Goal: Information Seeking & Learning: Check status

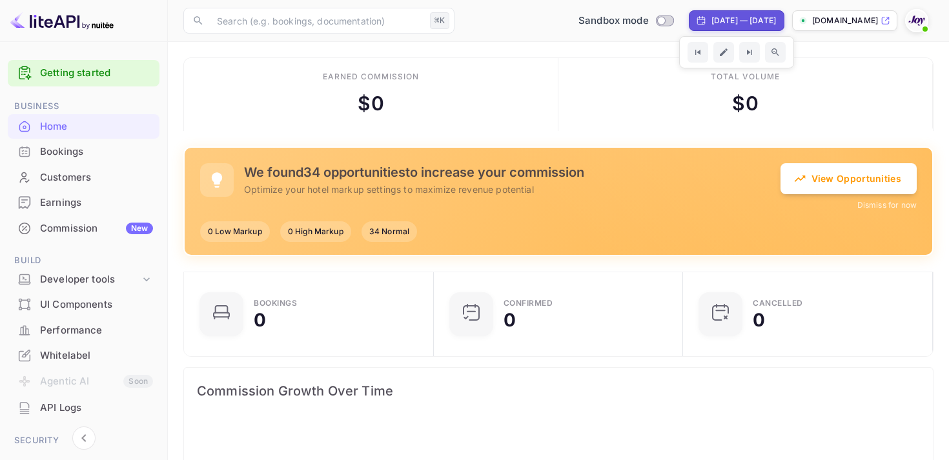
click at [712, 22] on div "[DATE] — [DATE]" at bounding box center [744, 21] width 65 height 12
select select "6"
select select "2025"
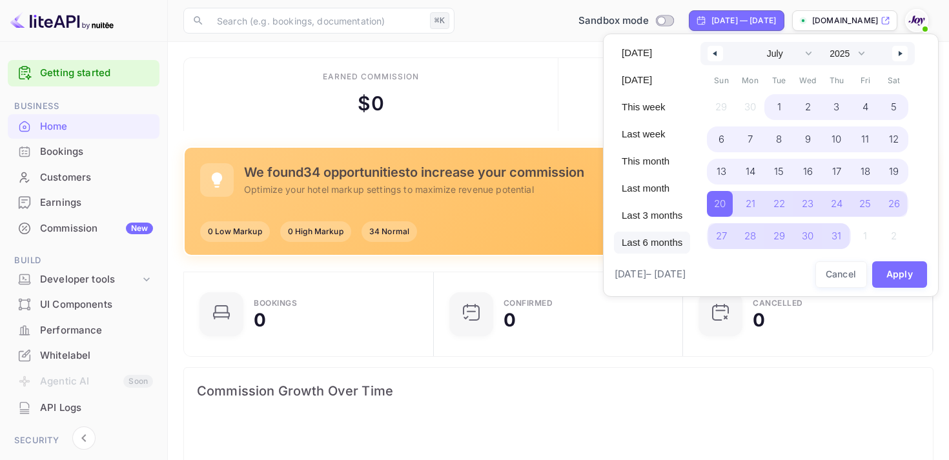
click at [632, 238] on span "Last 6 months" at bounding box center [652, 243] width 76 height 22
select select "3"
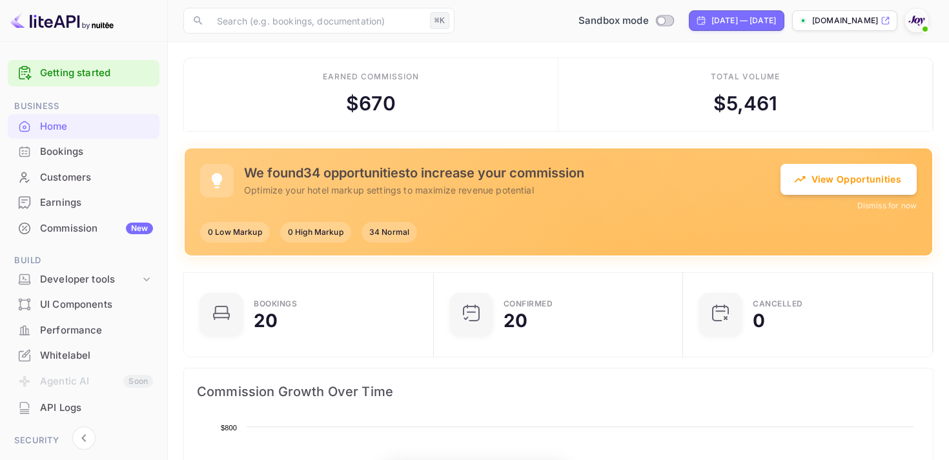
scroll to position [210, 242]
click at [59, 152] on div "Bookings" at bounding box center [96, 152] width 113 height 15
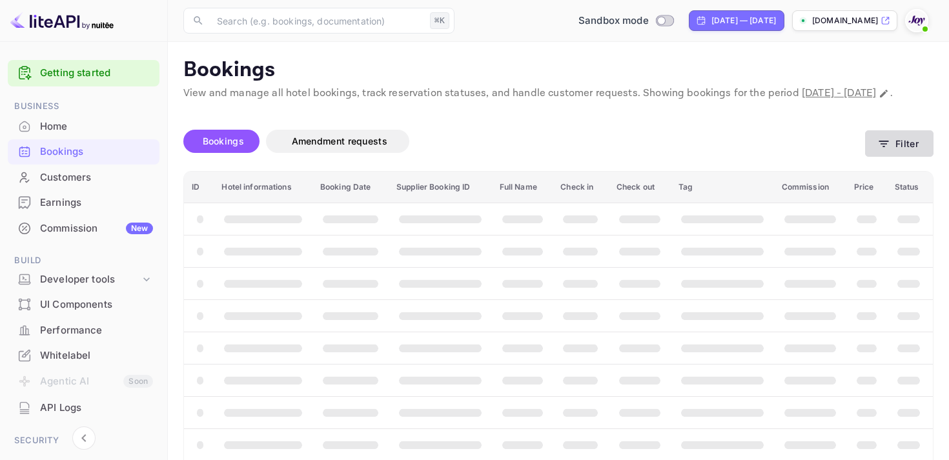
click at [910, 157] on button "Filter" at bounding box center [899, 143] width 68 height 26
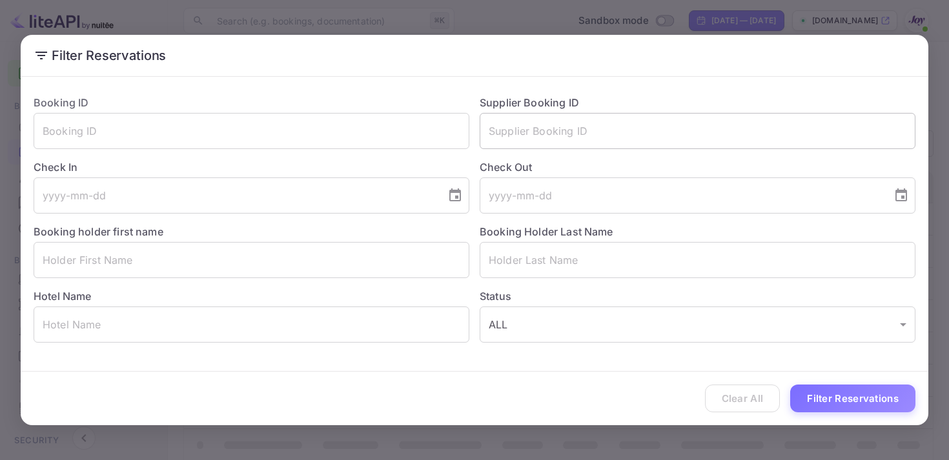
click at [541, 138] on input "text" at bounding box center [698, 131] width 436 height 36
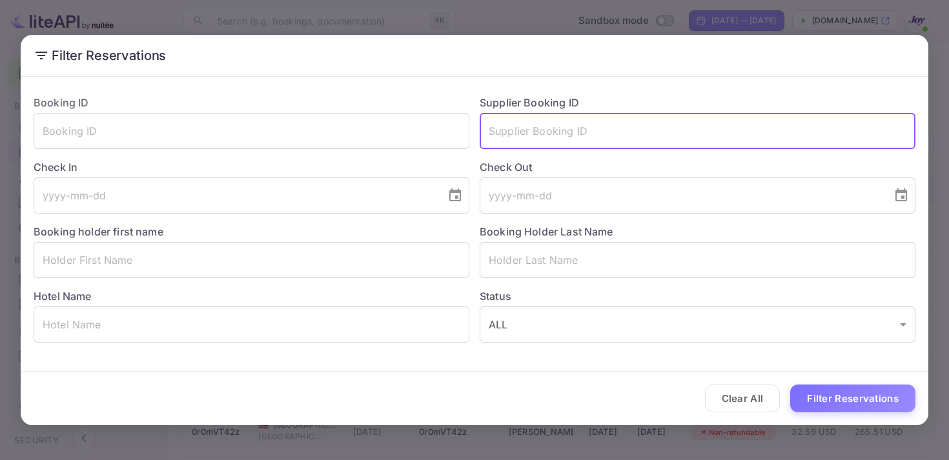
paste input "9274987"
type input "9274987"
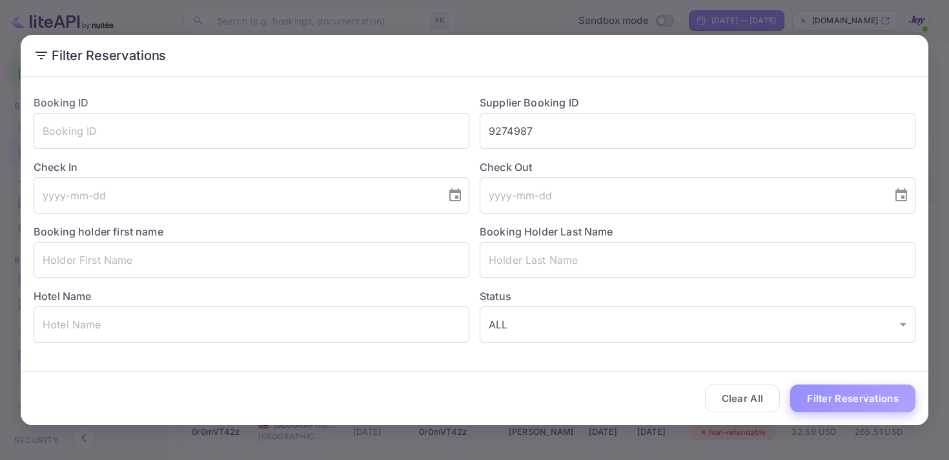
click at [850, 403] on button "Filter Reservations" at bounding box center [852, 399] width 125 height 28
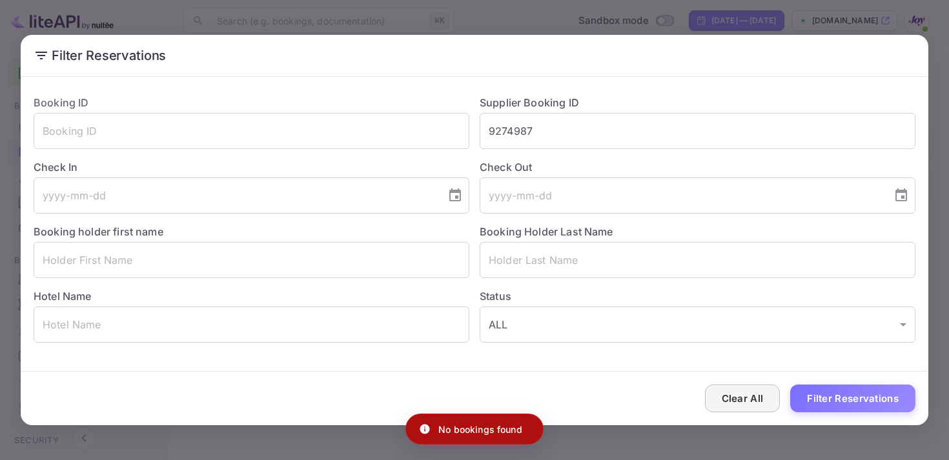
click at [741, 389] on button "Clear All" at bounding box center [743, 399] width 76 height 28
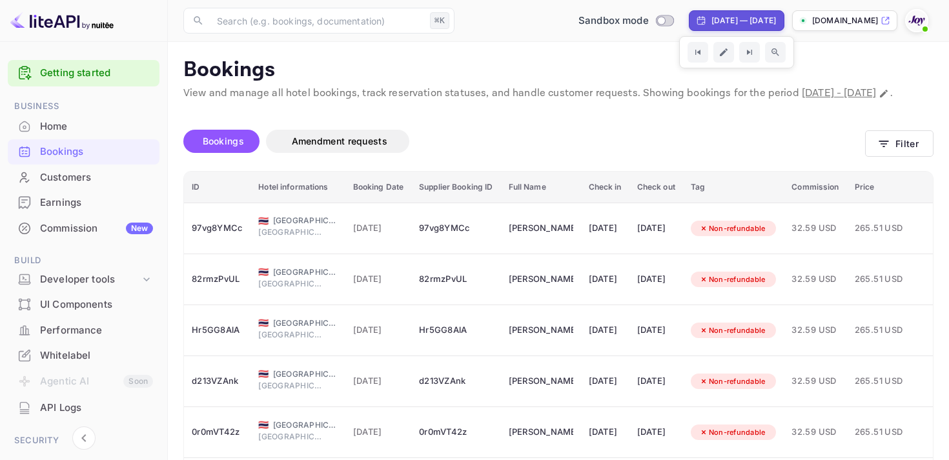
click at [696, 18] on icon at bounding box center [701, 20] width 10 height 10
select select "3"
select select "2025"
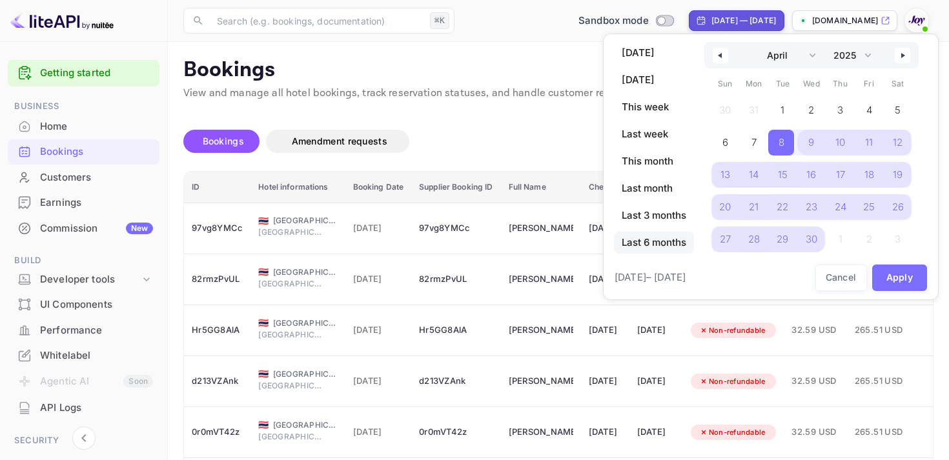
click at [645, 247] on span "Last 6 months" at bounding box center [654, 243] width 80 height 22
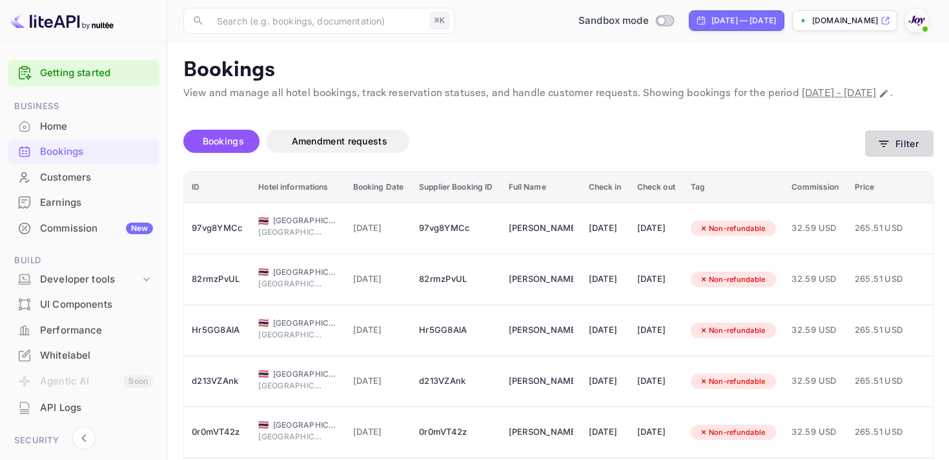
click at [900, 157] on button "Filter" at bounding box center [899, 143] width 68 height 26
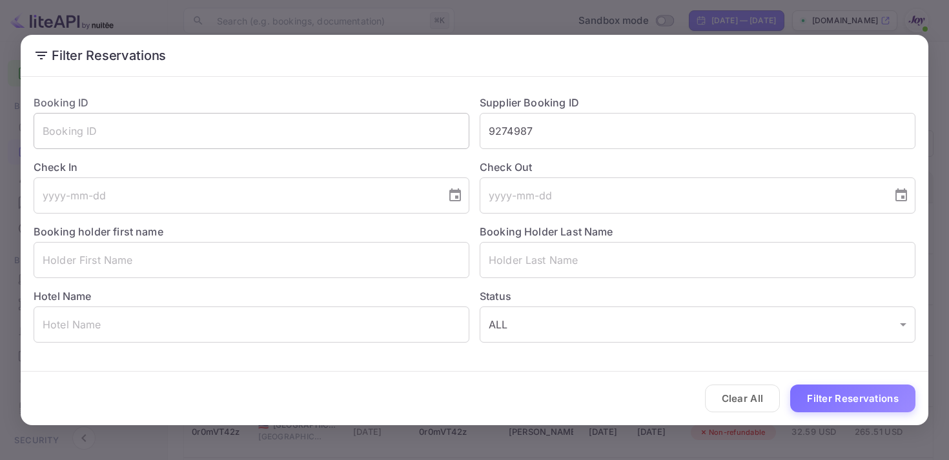
drag, startPoint x: 550, startPoint y: 131, endPoint x: 444, endPoint y: 116, distance: 107.0
click at [449, 116] on div "Booking ID ​ Supplier Booking ID 9274987 ​ Check In ​ Check Out ​ Booking holde…" at bounding box center [469, 214] width 892 height 258
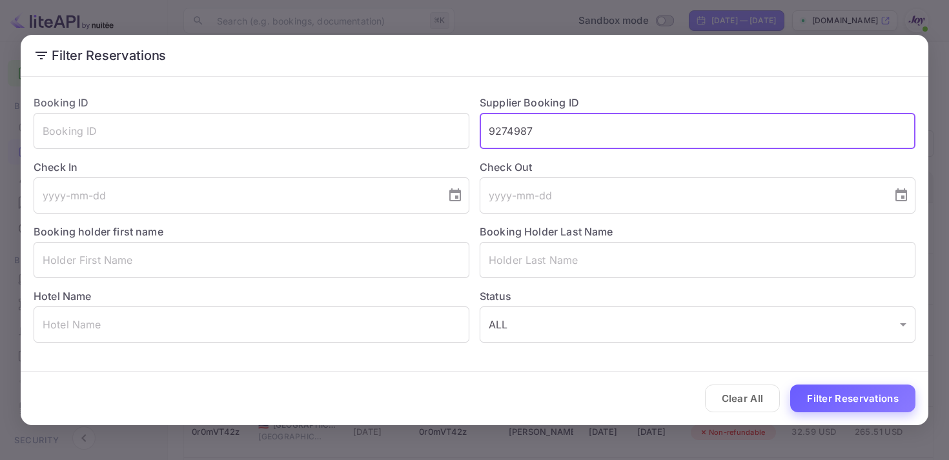
click at [878, 402] on button "Filter Reservations" at bounding box center [852, 399] width 125 height 28
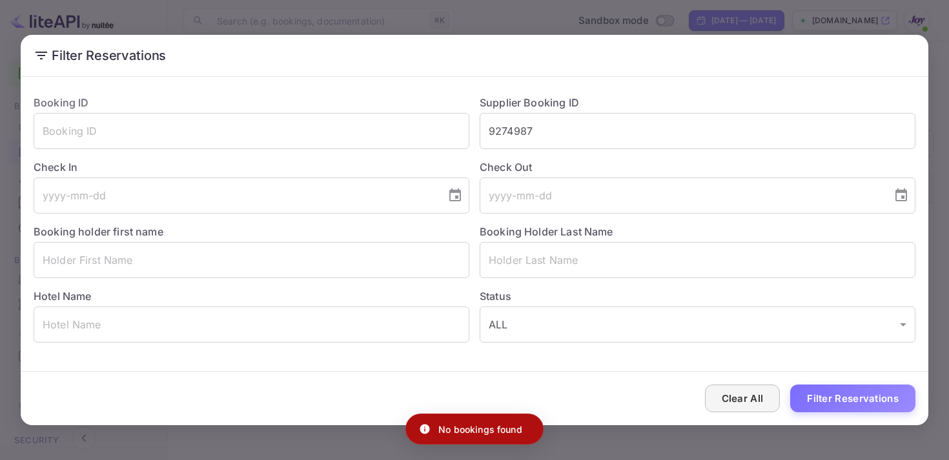
click at [752, 394] on button "Clear All" at bounding box center [743, 399] width 76 height 28
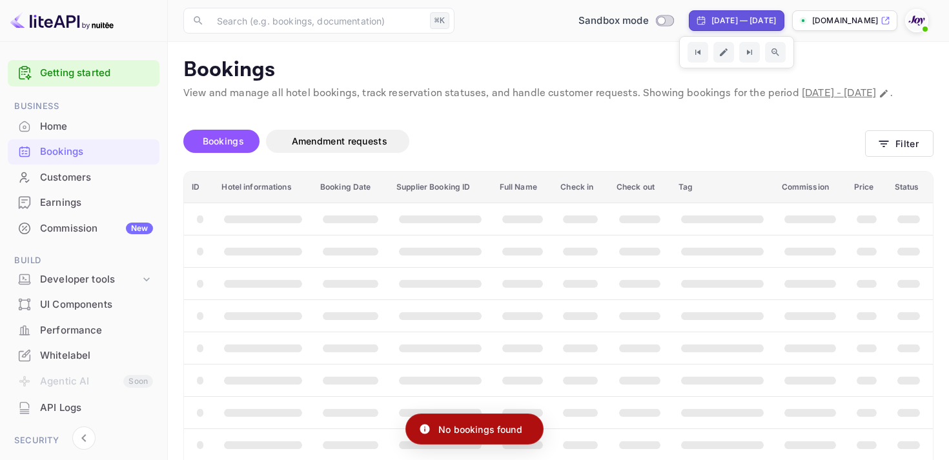
click at [696, 17] on icon at bounding box center [701, 20] width 10 height 10
select select "3"
select select "2025"
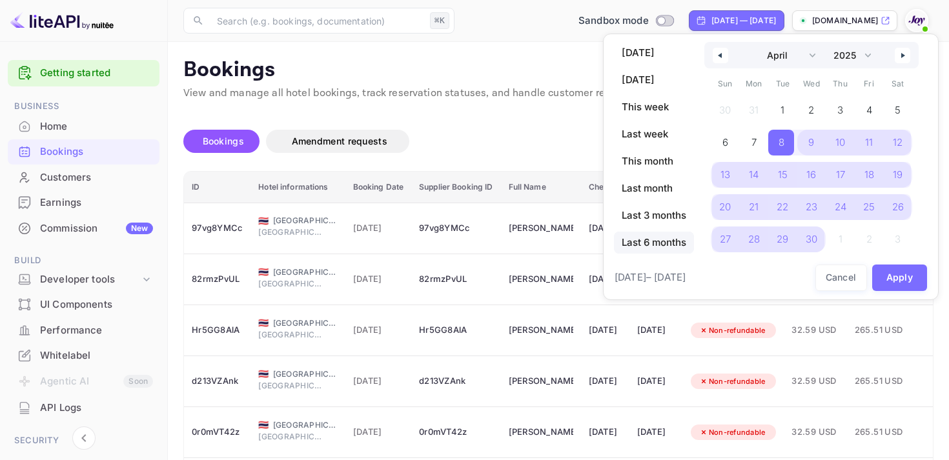
click at [661, 249] on span "Last 6 months" at bounding box center [654, 243] width 80 height 22
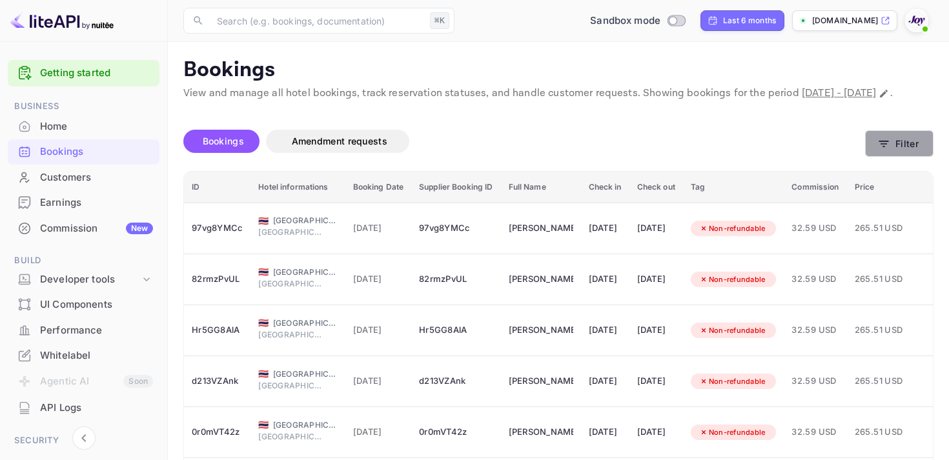
click at [893, 157] on button "Filter" at bounding box center [899, 143] width 68 height 26
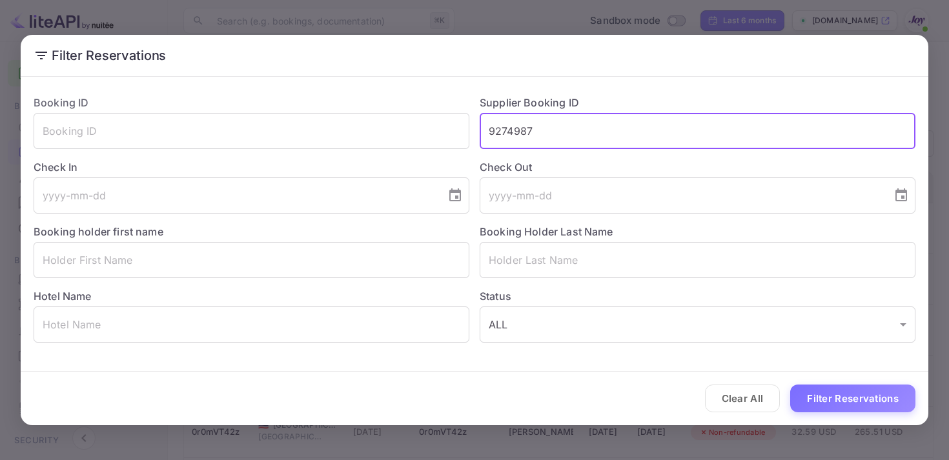
drag, startPoint x: 558, startPoint y: 136, endPoint x: 434, endPoint y: 102, distance: 128.6
click at [434, 104] on div "Booking ID ​ Supplier Booking ID 9274987 ​ Check In ​ Check Out ​ Booking holde…" at bounding box center [469, 214] width 892 height 258
paste input "9274987"
type input "9274987"
click at [832, 392] on button "Filter Reservations" at bounding box center [852, 399] width 125 height 28
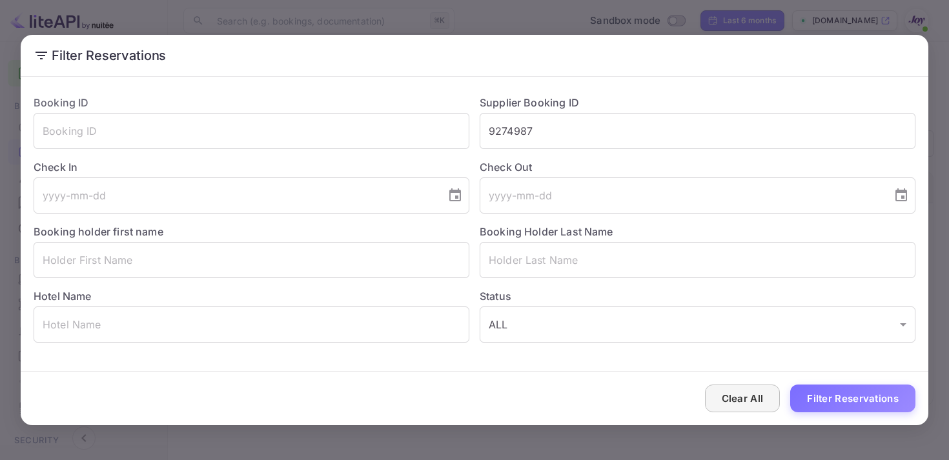
click at [735, 404] on button "Clear All" at bounding box center [743, 399] width 76 height 28
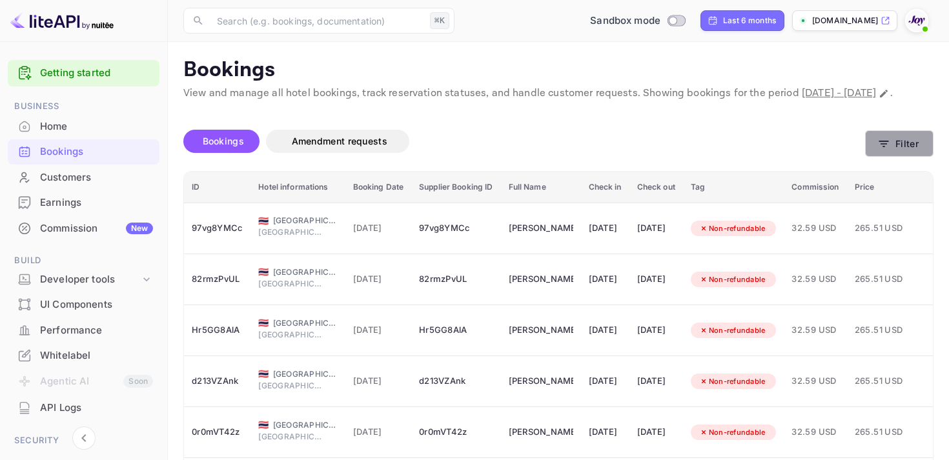
click at [887, 157] on button "Filter" at bounding box center [899, 143] width 68 height 26
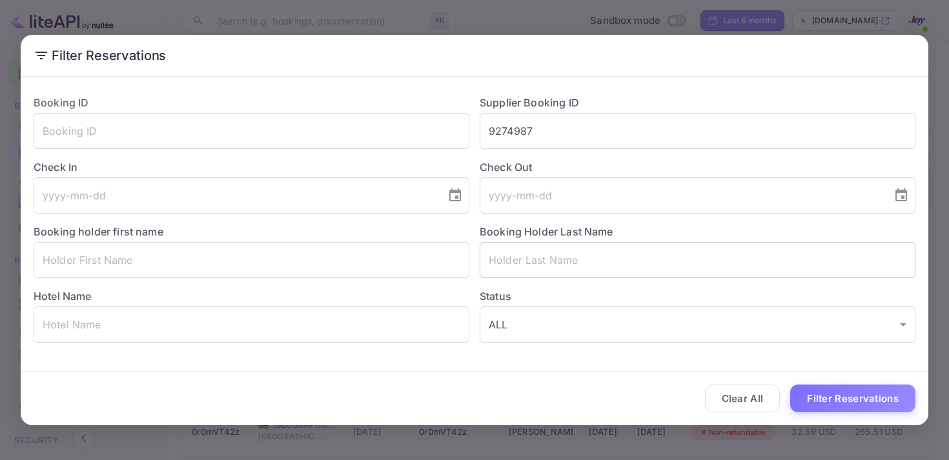
click at [520, 252] on input "text" at bounding box center [698, 260] width 436 height 36
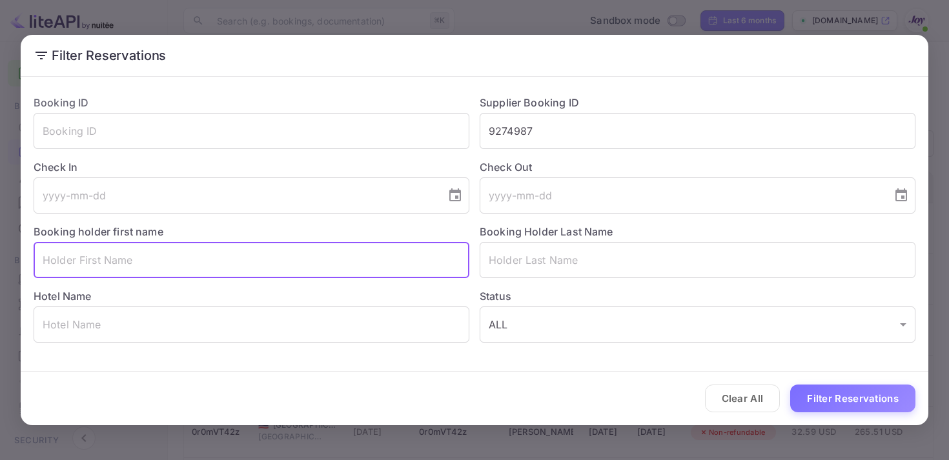
click at [217, 268] on input "text" at bounding box center [252, 260] width 436 height 36
paste input "[PERSON_NAME]"
click at [73, 263] on input "[PERSON_NAME]" at bounding box center [252, 260] width 436 height 36
type input "Ruijin"
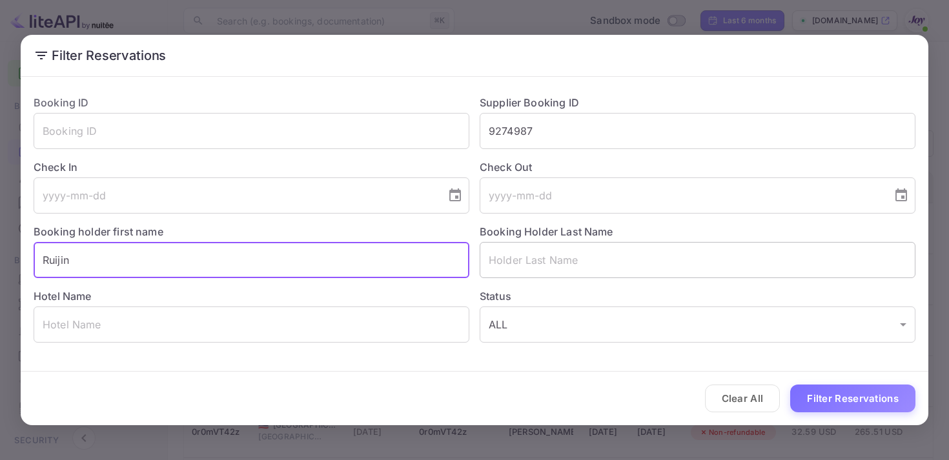
click at [524, 266] on input "text" at bounding box center [698, 260] width 436 height 36
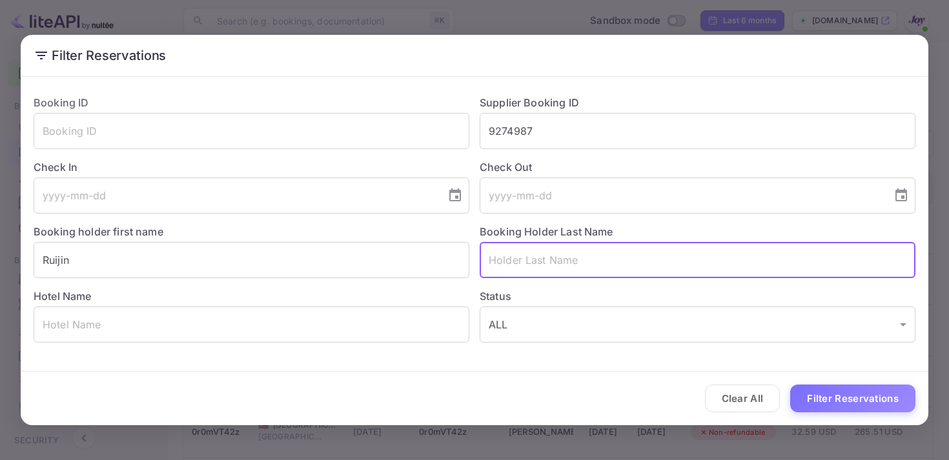
paste input "[PERSON_NAME]"
type input "[PERSON_NAME]"
click at [814, 395] on button "Filter Reservations" at bounding box center [852, 399] width 125 height 28
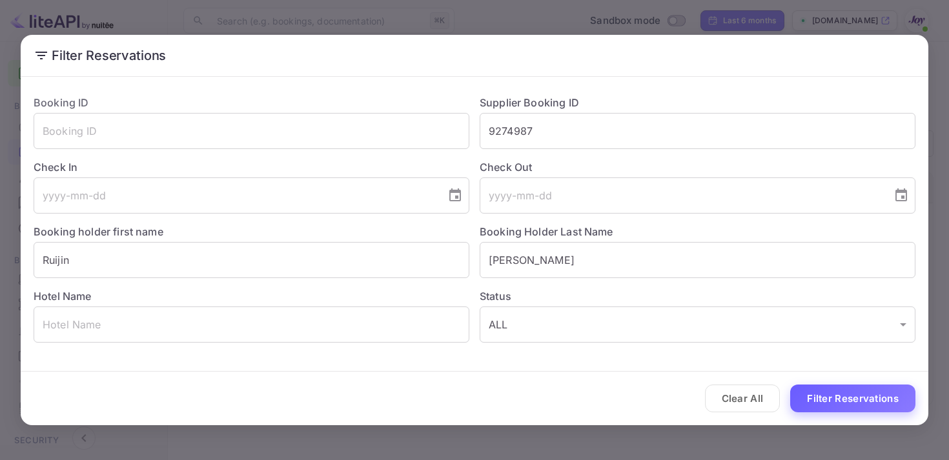
click at [839, 393] on button "Filter Reservations" at bounding box center [852, 399] width 125 height 28
click at [880, 328] on body "Getting started Business Home Bookings Customers Earnings Commission New Build …" at bounding box center [474, 230] width 949 height 460
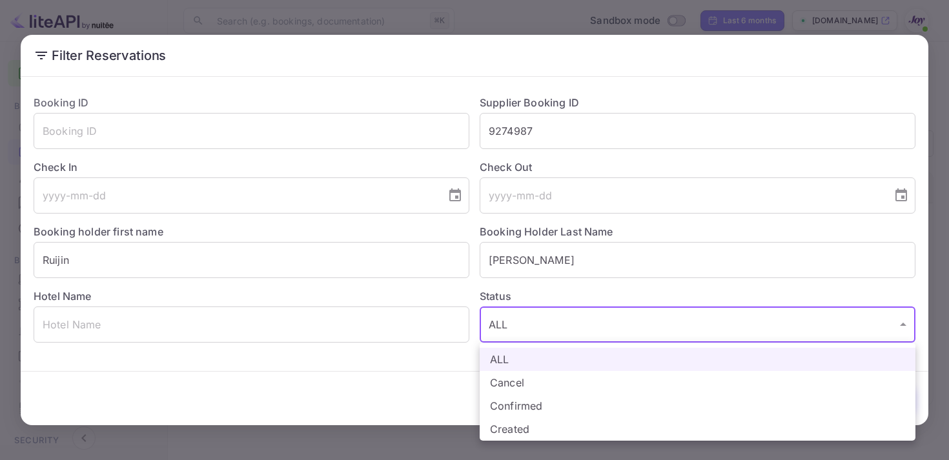
click at [863, 266] on div at bounding box center [474, 230] width 949 height 460
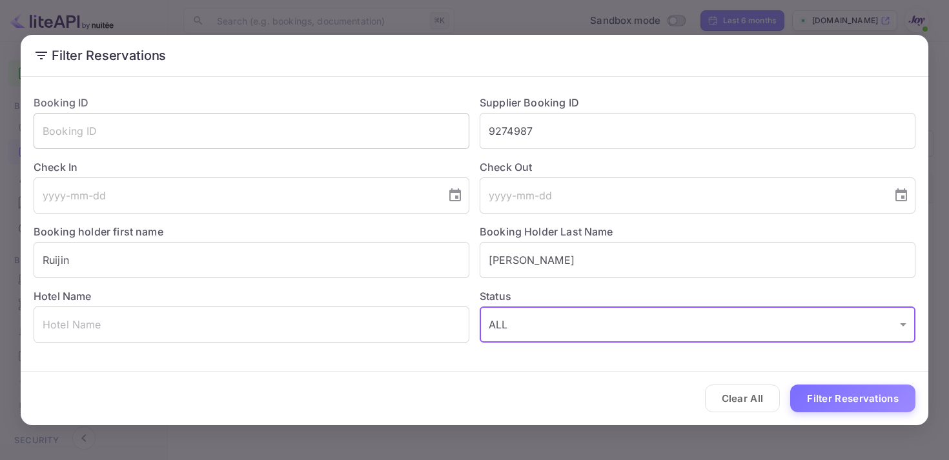
click at [194, 139] on input "text" at bounding box center [252, 131] width 436 height 36
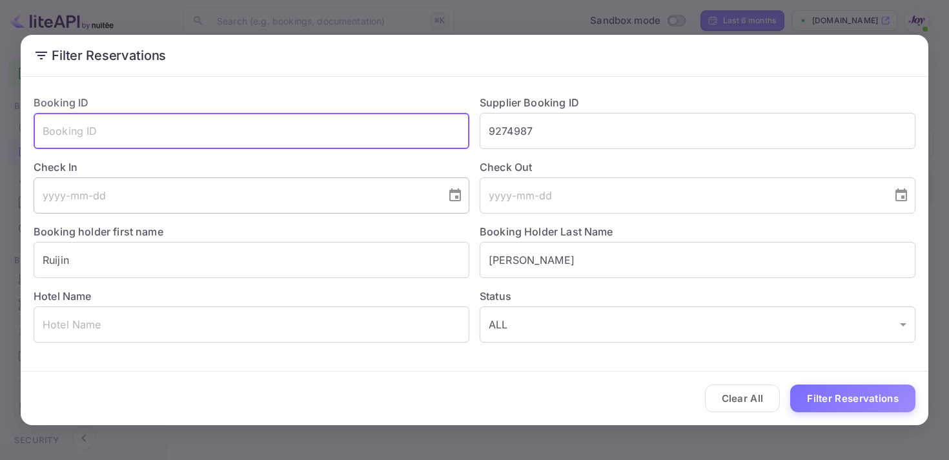
paste input "xR9ZhdWs-"
type input "xR9ZhdWs-"
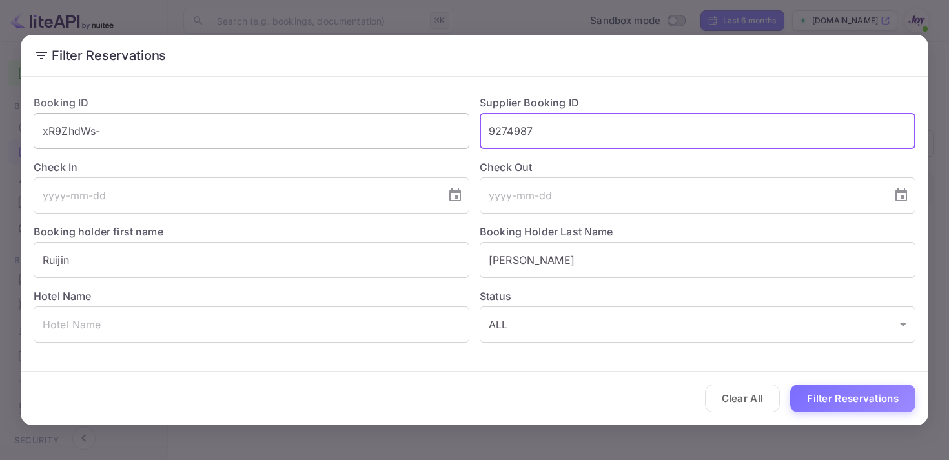
drag, startPoint x: 543, startPoint y: 136, endPoint x: 446, endPoint y: 132, distance: 97.6
click at [451, 134] on div "Booking ID xR9ZhdWs- ​ Supplier Booking ID 9274987 ​ Check In ​ Check Out ​ Boo…" at bounding box center [469, 214] width 892 height 258
type input "]"
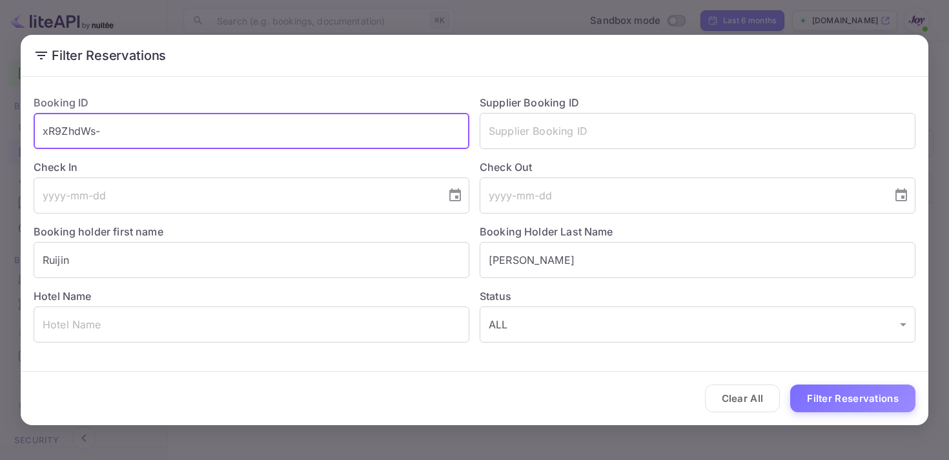
drag, startPoint x: 150, startPoint y: 134, endPoint x: 38, endPoint y: 125, distance: 112.7
click at [38, 125] on input "xR9ZhdWs-" at bounding box center [252, 131] width 436 height 36
click at [904, 406] on button "Filter Reservations" at bounding box center [852, 399] width 125 height 28
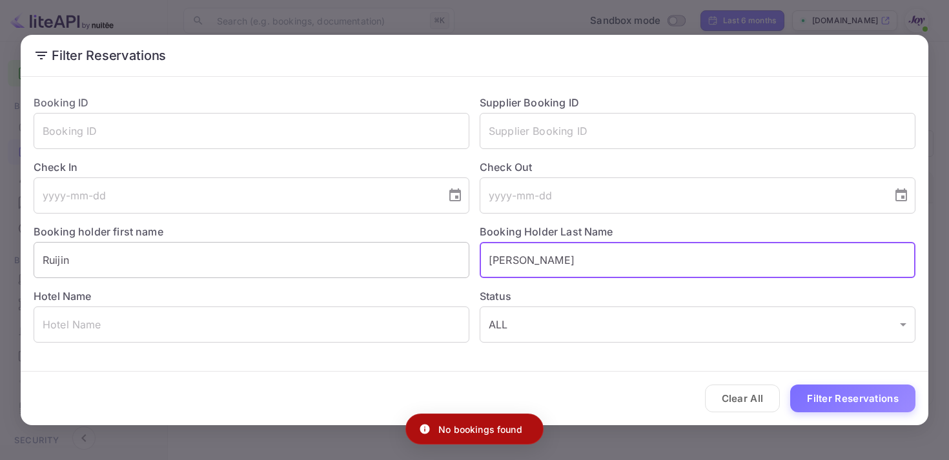
drag, startPoint x: 541, startPoint y: 266, endPoint x: 410, endPoint y: 246, distance: 132.6
click at [412, 251] on div "Booking ID ​ Supplier Booking ID ​ Check In ​ Check Out ​ Booking holder first …" at bounding box center [469, 214] width 892 height 258
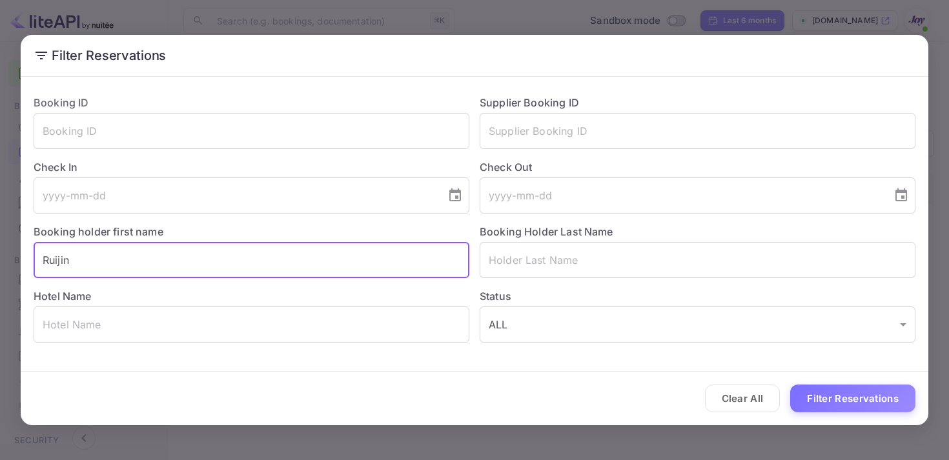
drag, startPoint x: 139, startPoint y: 260, endPoint x: 0, endPoint y: 249, distance: 139.3
click at [0, 249] on div "Filter Reservations Booking ID ​ Supplier Booking ID ​ Check In ​ Check Out ​ B…" at bounding box center [474, 230] width 949 height 460
click at [129, 131] on input "text" at bounding box center [252, 131] width 436 height 36
paste input "xR9ZhdWs-"
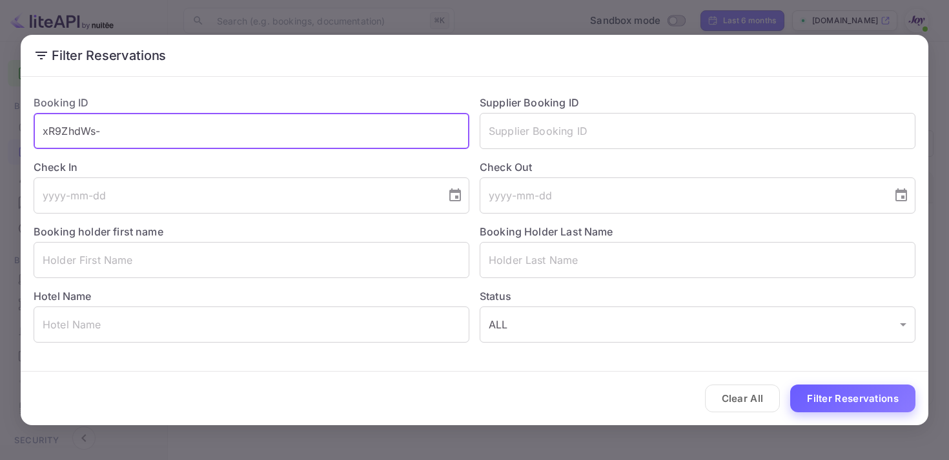
type input "xR9ZhdWs-"
click at [842, 409] on button "Filter Reservations" at bounding box center [852, 399] width 125 height 28
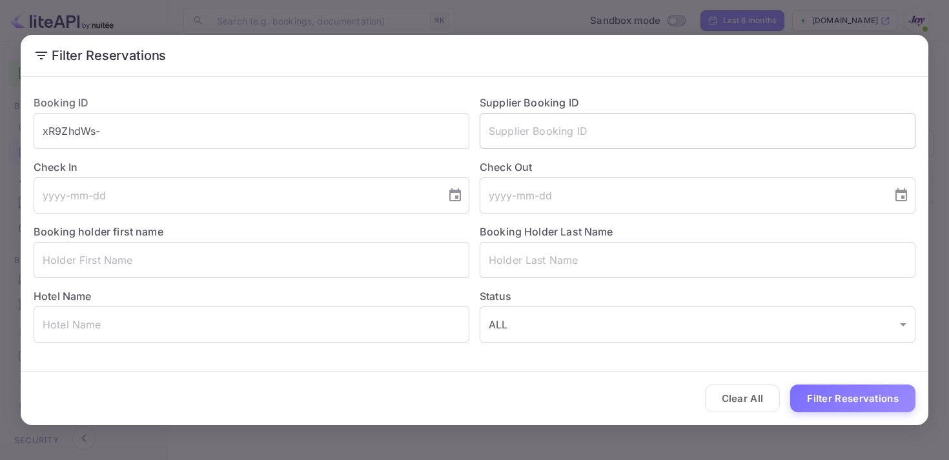
click at [550, 126] on input "text" at bounding box center [698, 131] width 436 height 36
paste input "8995089"
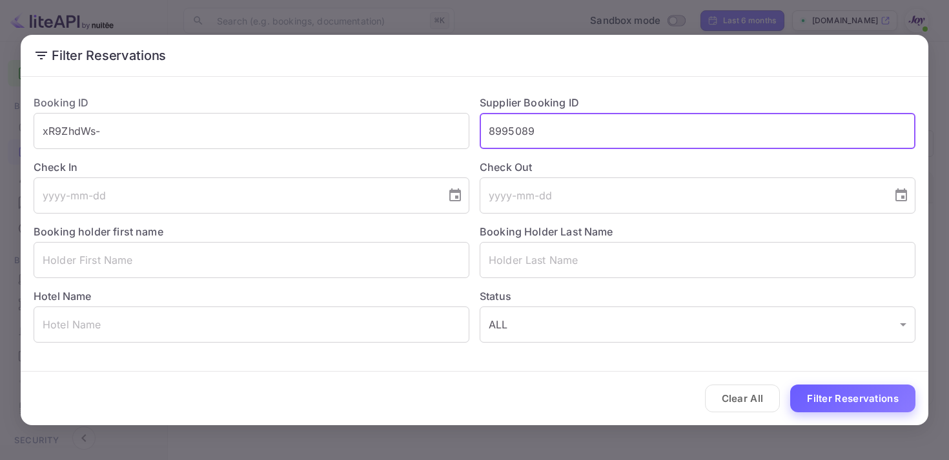
type input "8995089"
click at [836, 394] on button "Filter Reservations" at bounding box center [852, 399] width 125 height 28
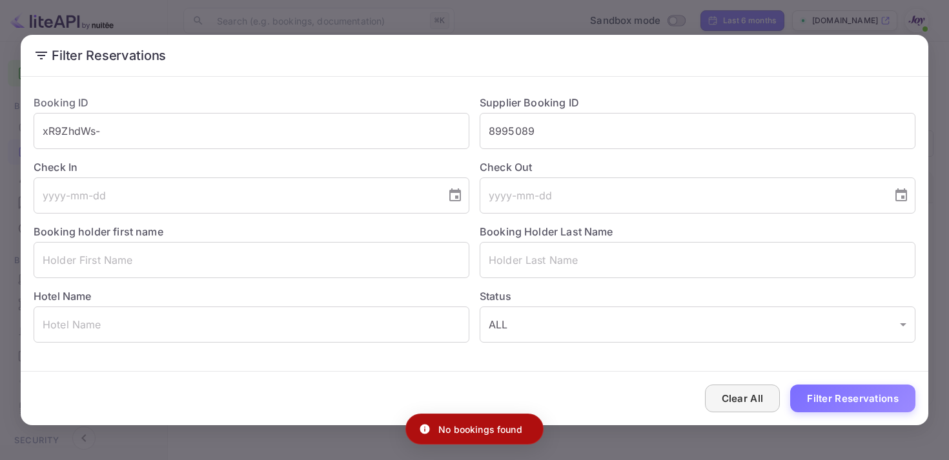
click at [734, 401] on button "Clear All" at bounding box center [743, 399] width 76 height 28
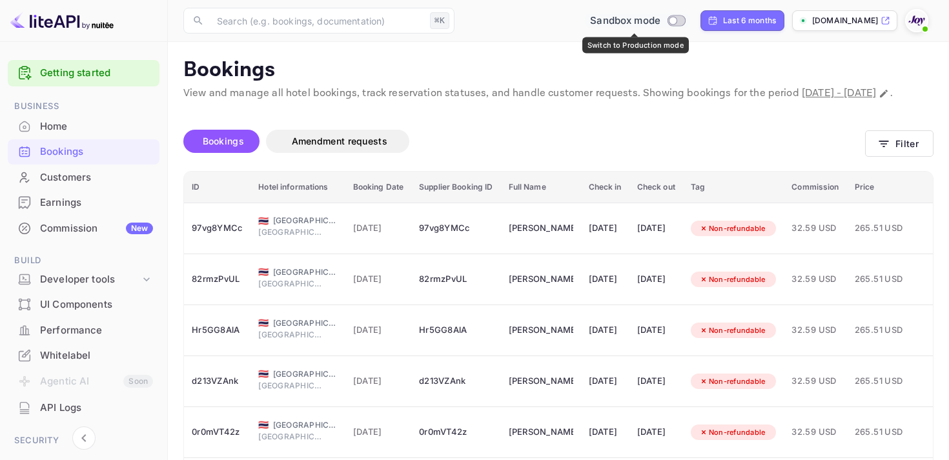
click at [673, 19] on input "Switch to Production mode" at bounding box center [674, 20] width 26 height 8
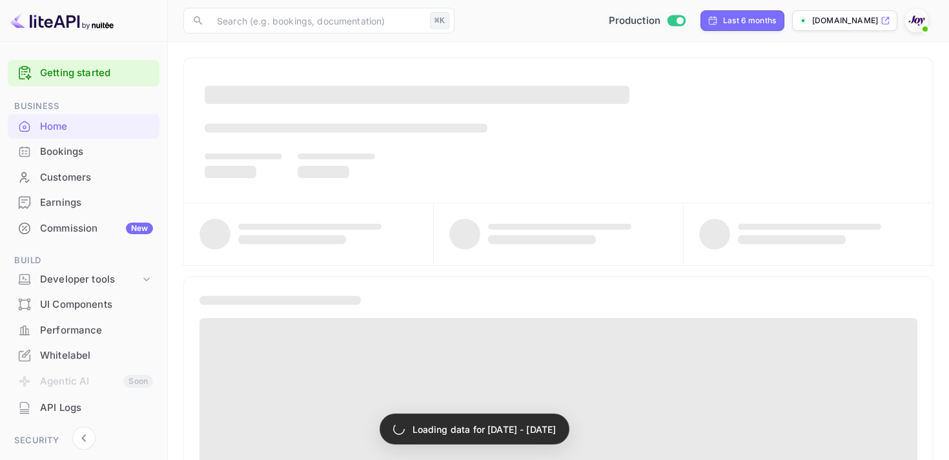
click at [65, 157] on div "Bookings" at bounding box center [96, 152] width 113 height 15
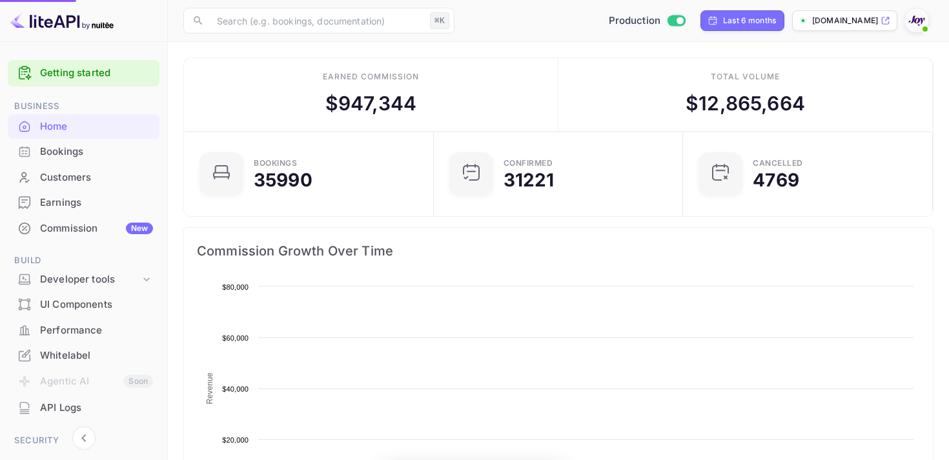
click at [69, 151] on div "Bookings" at bounding box center [96, 152] width 113 height 15
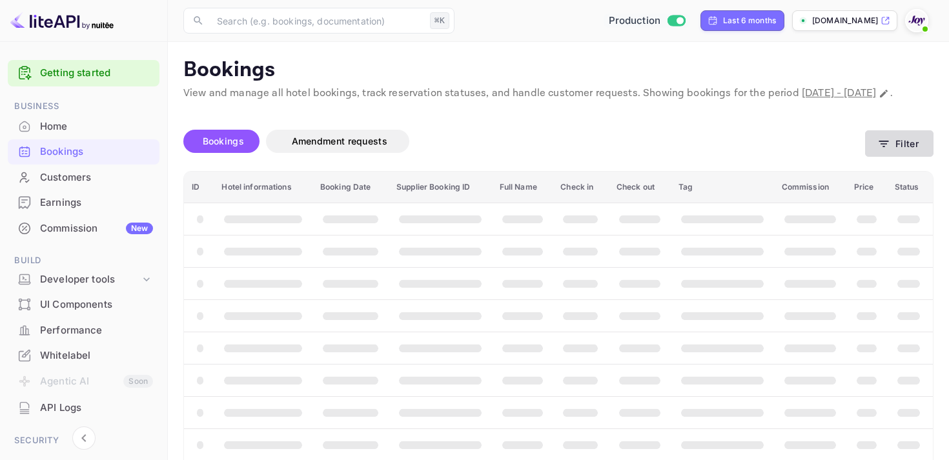
click at [910, 157] on button "Filter" at bounding box center [899, 143] width 68 height 26
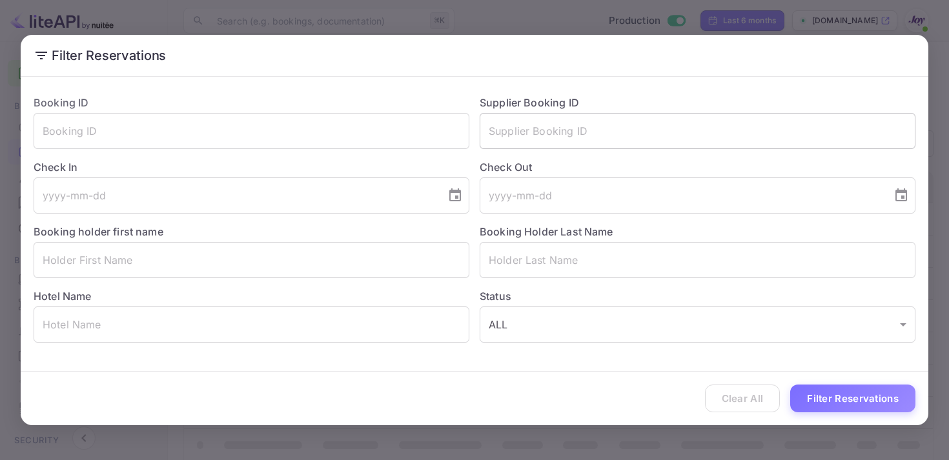
click at [513, 129] on input "text" at bounding box center [698, 131] width 436 height 36
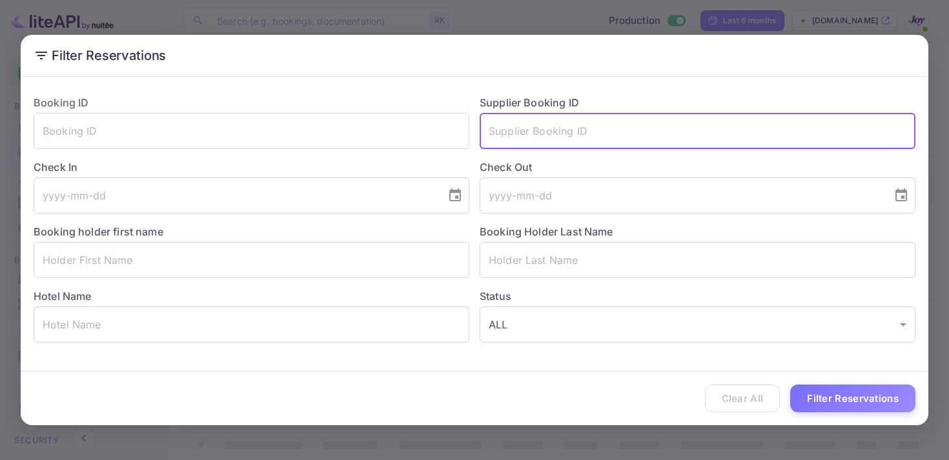
paste input "8995089"
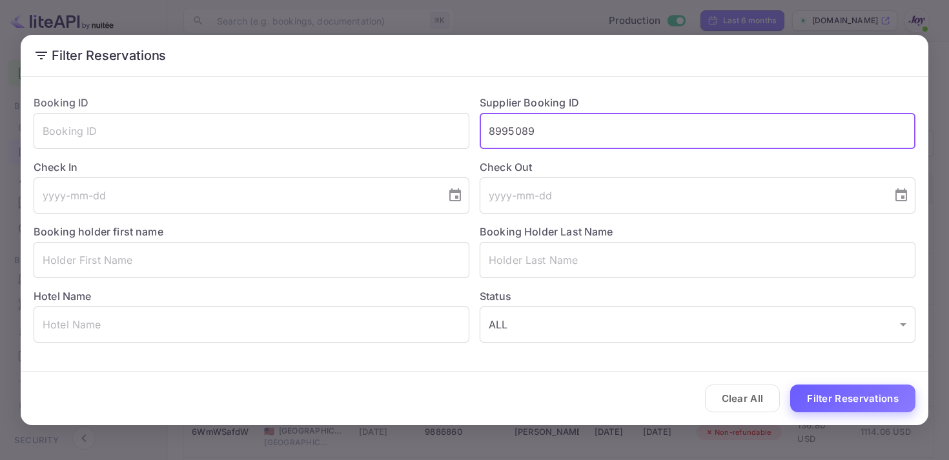
type input "8995089"
click at [842, 385] on button "Filter Reservations" at bounding box center [852, 399] width 125 height 28
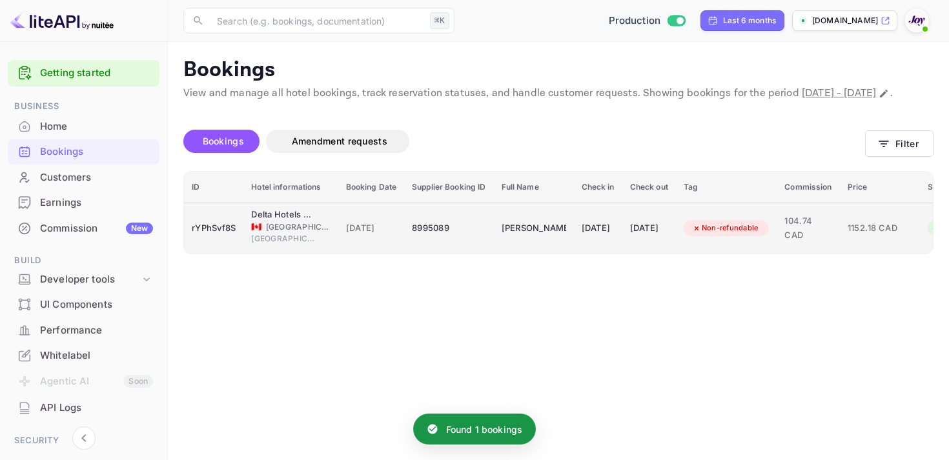
click at [615, 239] on div "[DATE]" at bounding box center [598, 228] width 33 height 21
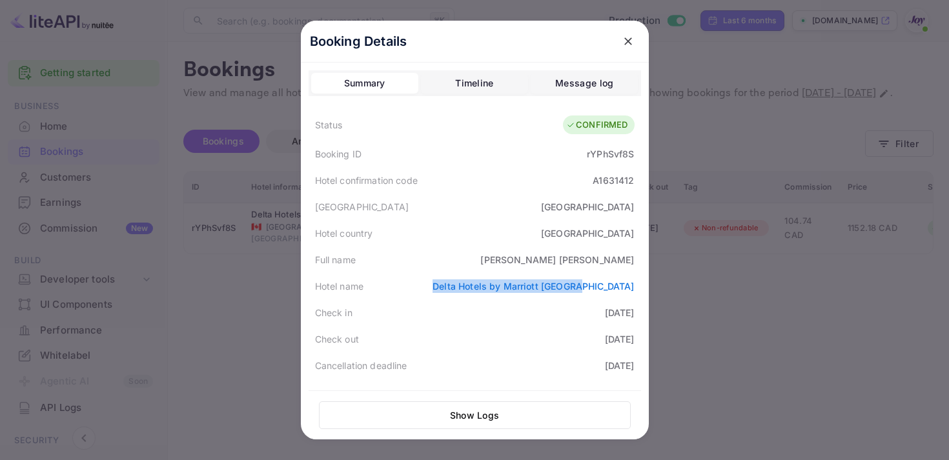
copy link "Delta Hotels by Marriott [GEOGRAPHIC_DATA]"
drag, startPoint x: 492, startPoint y: 289, endPoint x: 643, endPoint y: 287, distance: 150.5
click at [643, 287] on div "Booking Details Summary Timeline Message log Status CONFIRMED Booking ID rYPhSv…" at bounding box center [475, 261] width 348 height 480
click at [566, 261] on div "[PERSON_NAME]" at bounding box center [557, 260] width 154 height 14
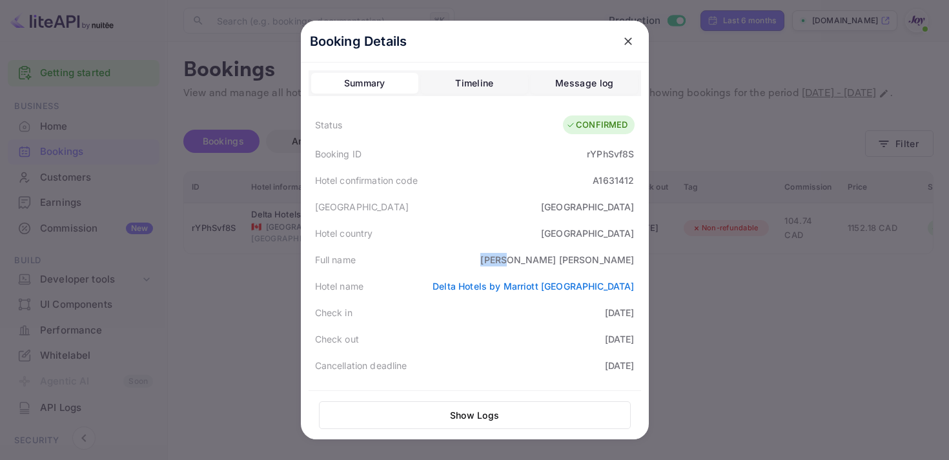
copy div "Billi"
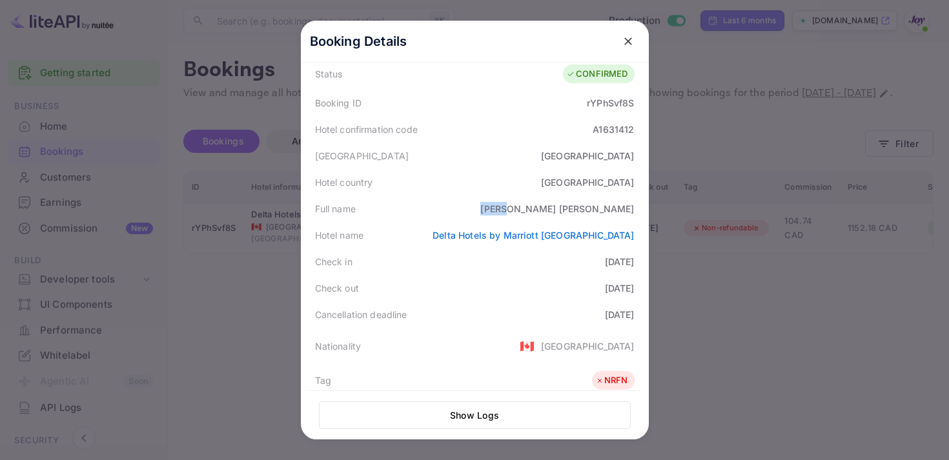
scroll to position [403, 0]
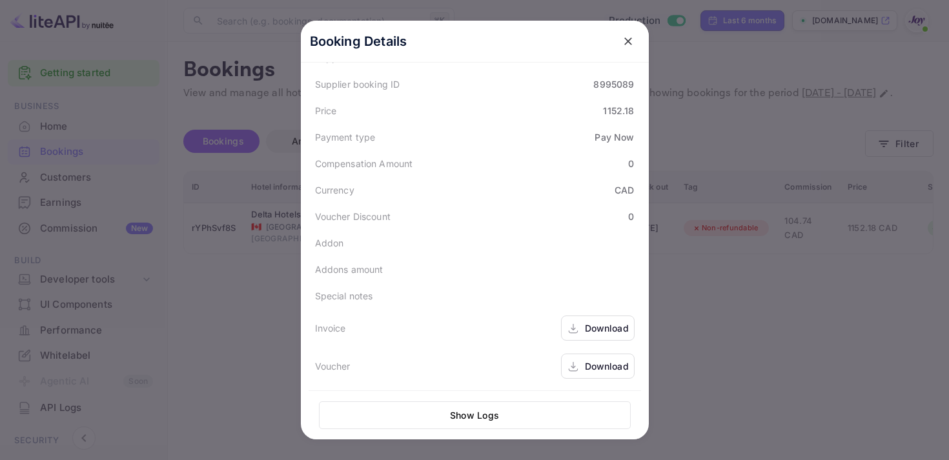
click at [589, 316] on div "Download" at bounding box center [598, 328] width 74 height 25
click at [589, 360] on div "Download" at bounding box center [607, 367] width 44 height 14
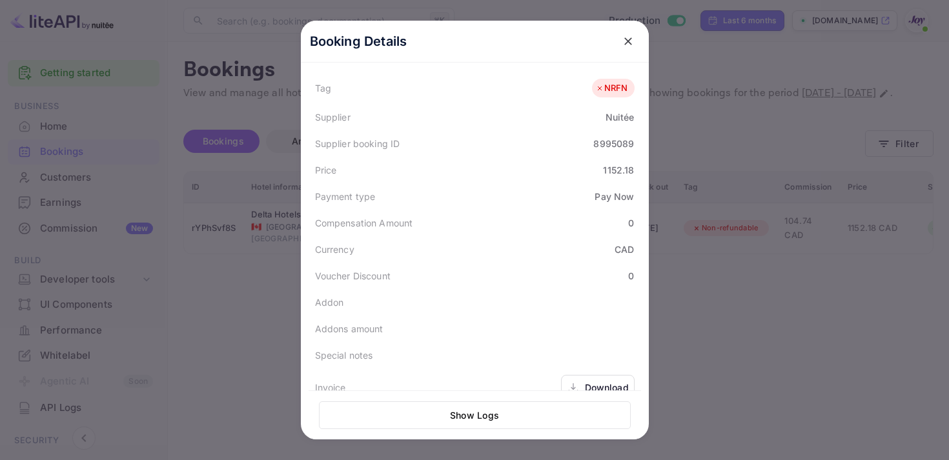
scroll to position [0, 0]
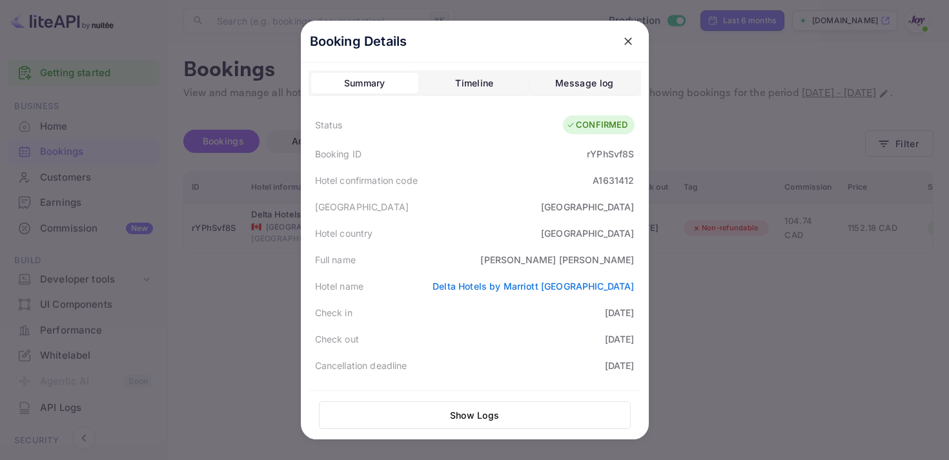
click at [604, 159] on div "rYPhSvf8S" at bounding box center [610, 154] width 47 height 14
copy div "rYPhSvf8S"
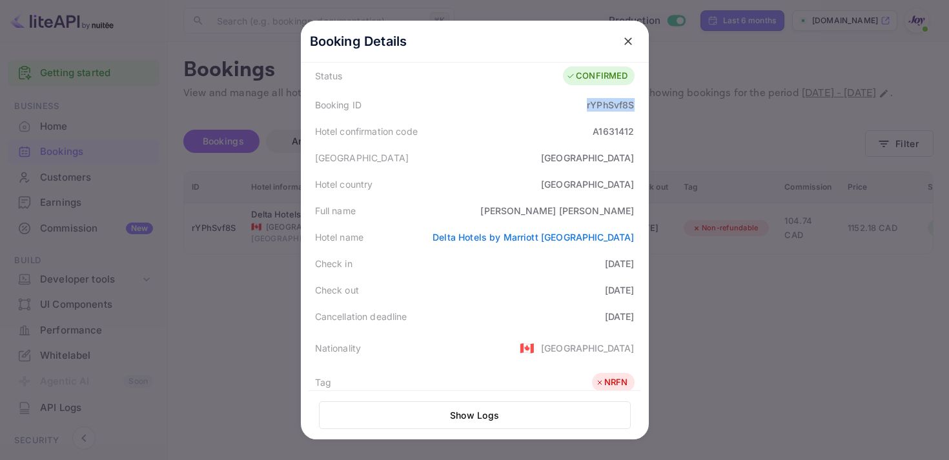
scroll to position [50, 0]
click at [630, 44] on icon "close" at bounding box center [628, 41] width 13 height 13
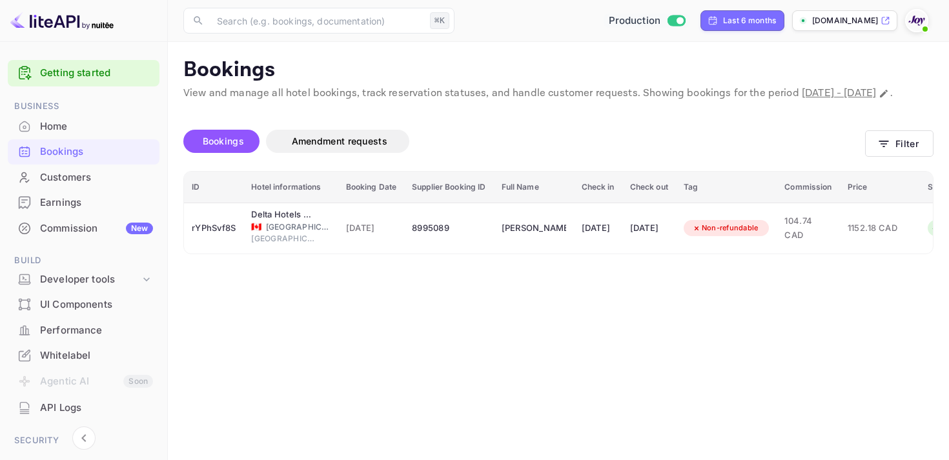
click at [883, 171] on div "Bookings Amendment requests Filter" at bounding box center [558, 144] width 750 height 54
click at [883, 157] on button "Filter" at bounding box center [899, 143] width 68 height 26
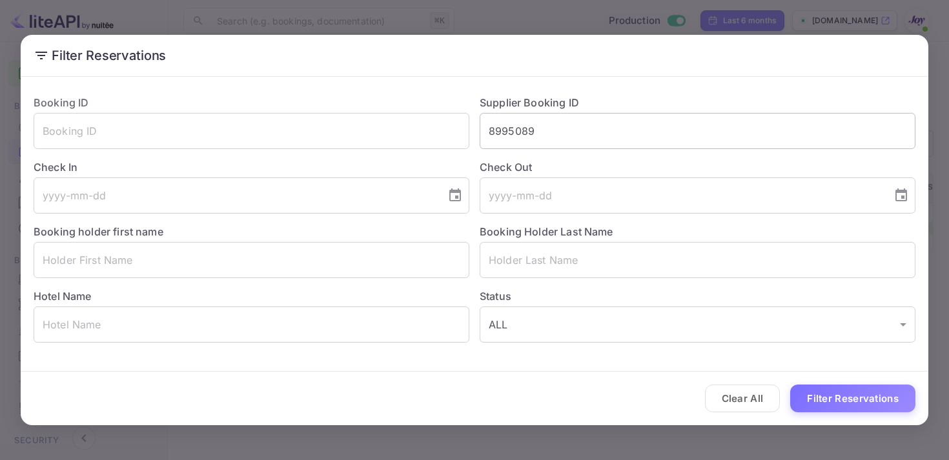
click at [500, 143] on input "8995089" at bounding box center [698, 131] width 436 height 36
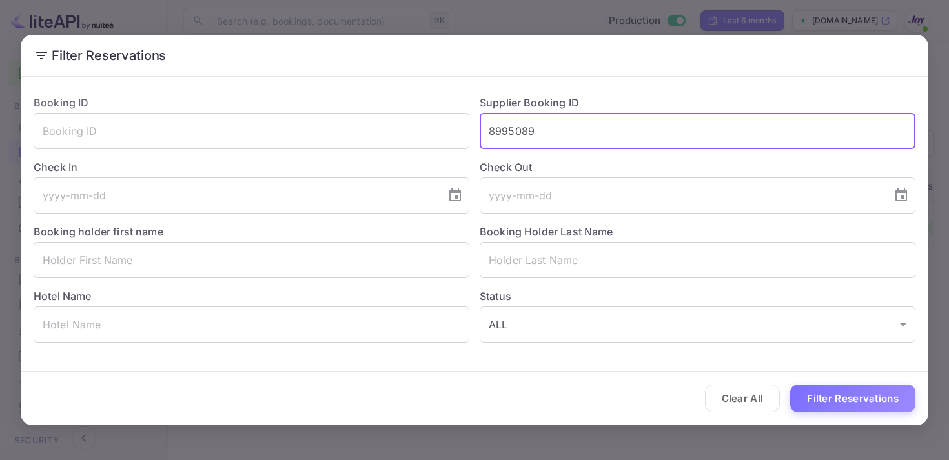
paste input "9274987"
type input "9274987"
click at [817, 389] on button "Filter Reservations" at bounding box center [852, 399] width 125 height 28
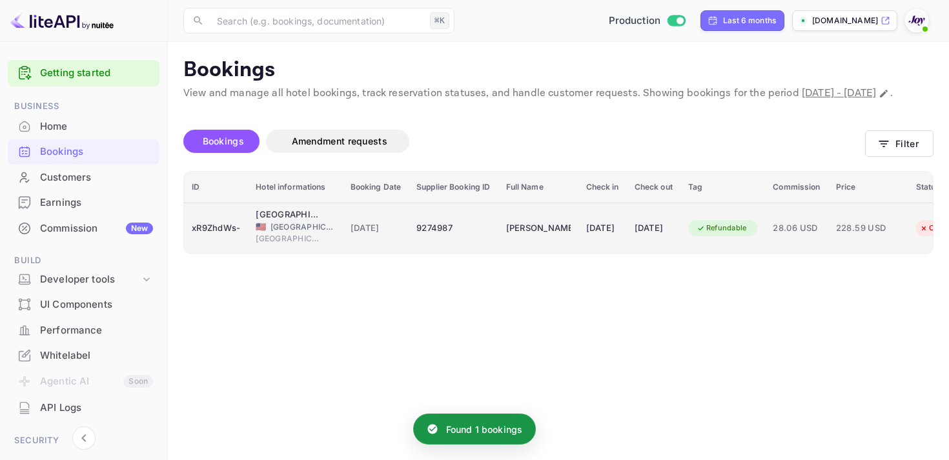
click at [557, 239] on div "[PERSON_NAME]" at bounding box center [538, 228] width 65 height 21
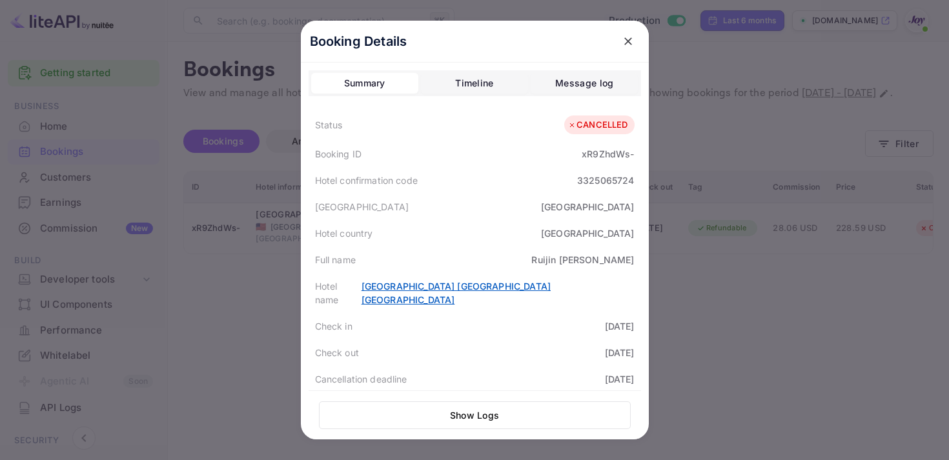
scroll to position [17, 0]
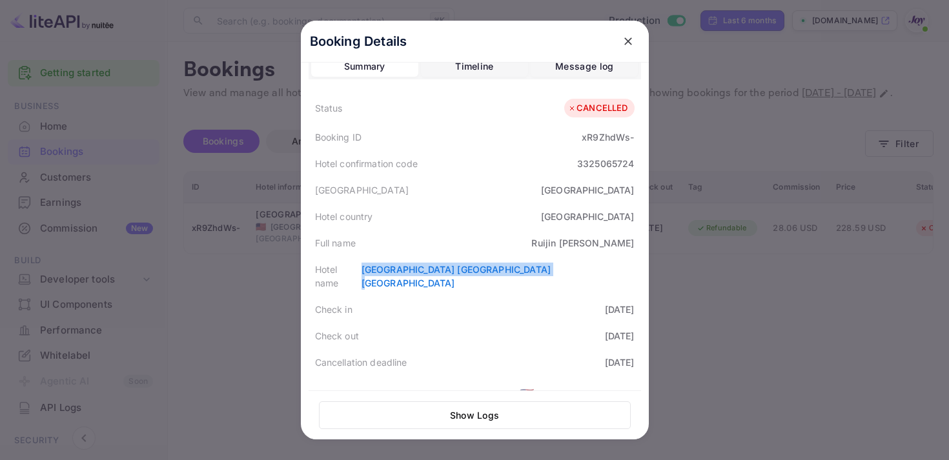
copy link "[GEOGRAPHIC_DATA] [GEOGRAPHIC_DATA] Lawrencev"
copy link "[GEOGRAPHIC_DATA] [GEOGRAPHIC_DATA] [GEOGRAPHIC_DATA]"
drag, startPoint x: 442, startPoint y: 274, endPoint x: 632, endPoint y: 275, distance: 189.2
click at [632, 275] on div "Hotel name [GEOGRAPHIC_DATA] [GEOGRAPHIC_DATA] [GEOGRAPHIC_DATA]" at bounding box center [475, 276] width 333 height 40
click at [633, 44] on icon "close" at bounding box center [628, 41] width 13 height 13
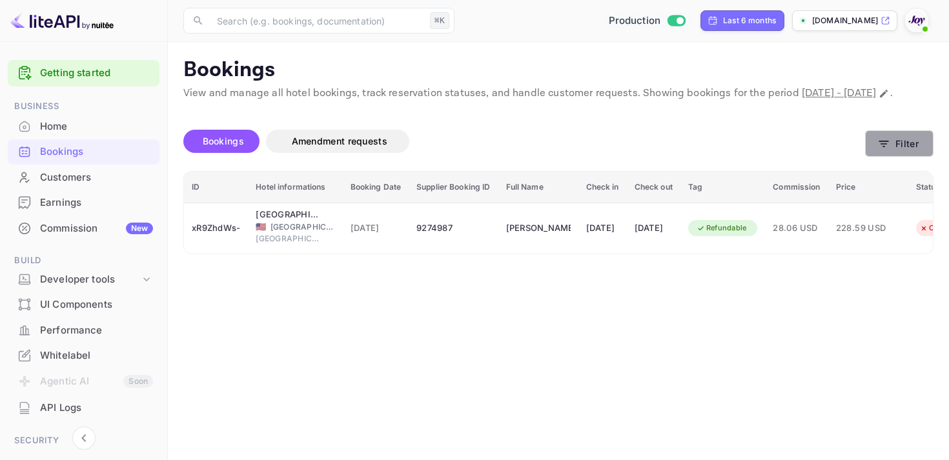
click at [901, 157] on button "Filter" at bounding box center [899, 143] width 68 height 26
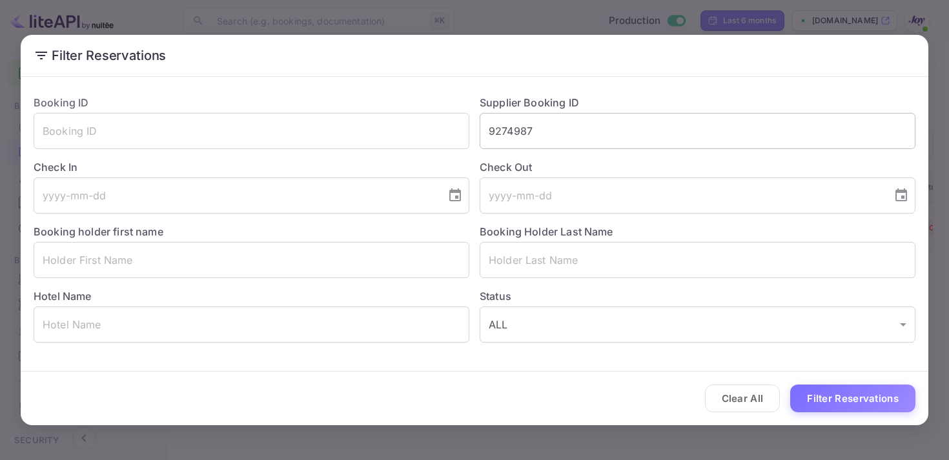
click at [517, 123] on input "9274987" at bounding box center [698, 131] width 436 height 36
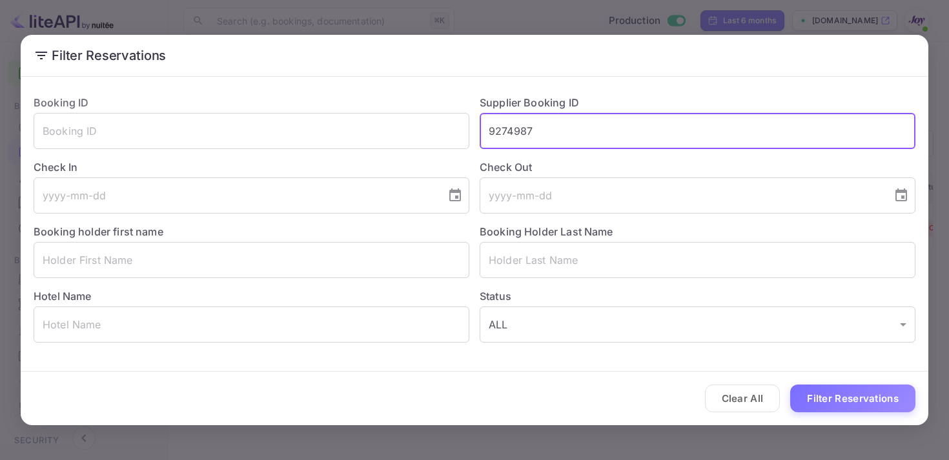
click at [517, 123] on input "9274987" at bounding box center [698, 131] width 436 height 36
paste input "20595"
type input "9220595"
click at [875, 402] on button "Filter Reservations" at bounding box center [852, 399] width 125 height 28
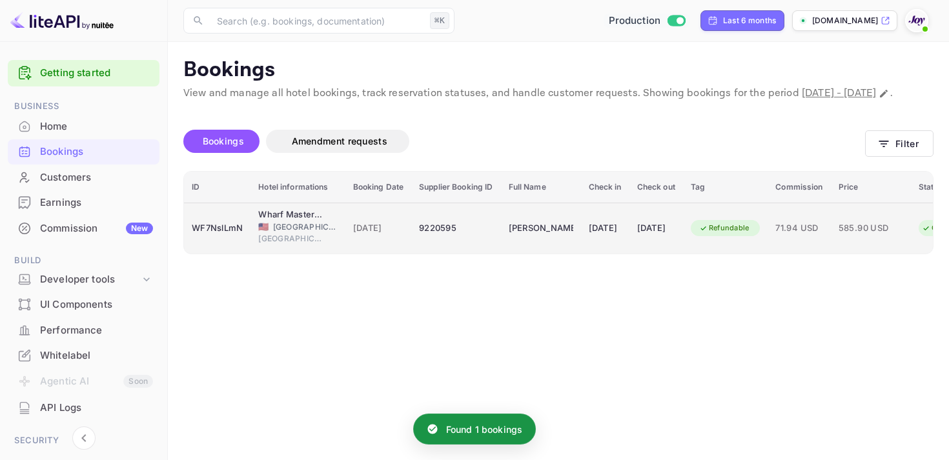
click at [663, 237] on div "[DATE]" at bounding box center [656, 228] width 38 height 21
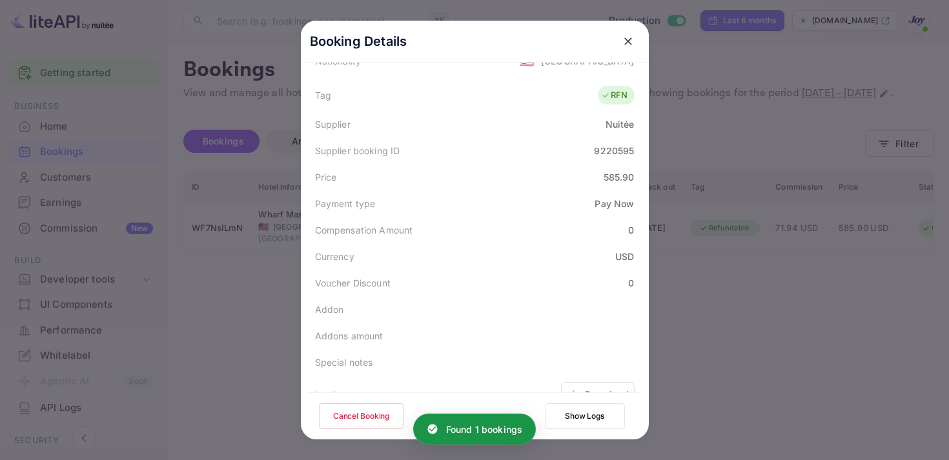
scroll to position [401, 0]
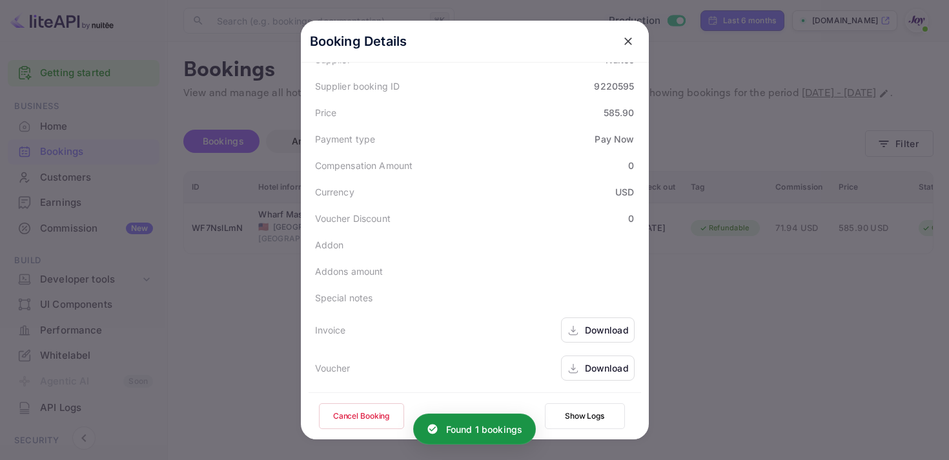
click at [577, 336] on icon at bounding box center [573, 331] width 13 height 14
click at [575, 377] on div "Download" at bounding box center [598, 368] width 74 height 25
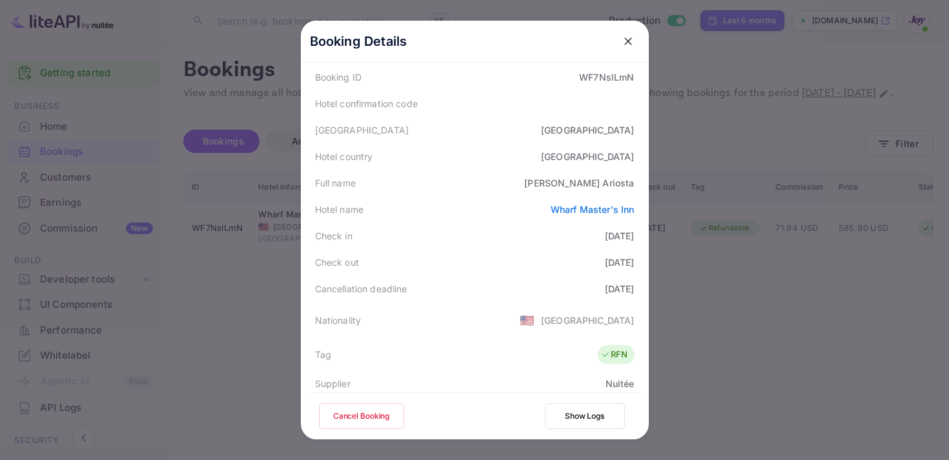
scroll to position [0, 0]
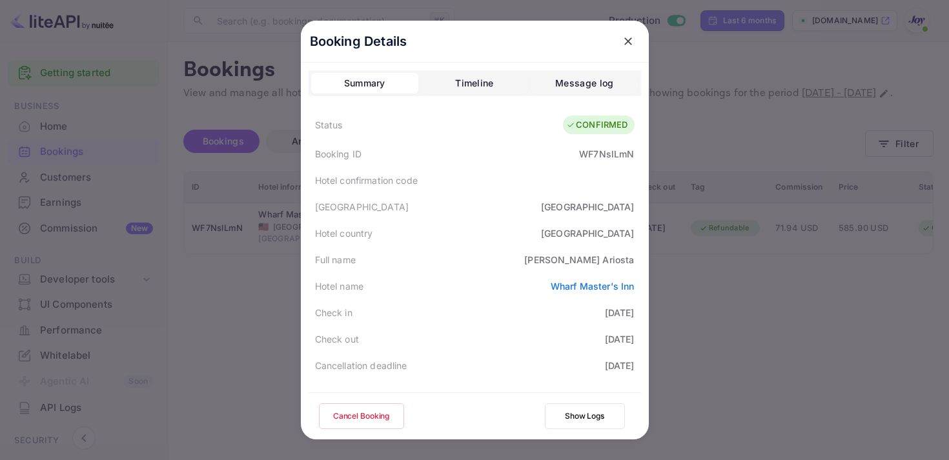
click at [608, 145] on div "Booking ID WF7NslLmN" at bounding box center [475, 154] width 333 height 26
copy div "WF7NslLmN"
click at [571, 259] on div "[PERSON_NAME]" at bounding box center [579, 260] width 110 height 14
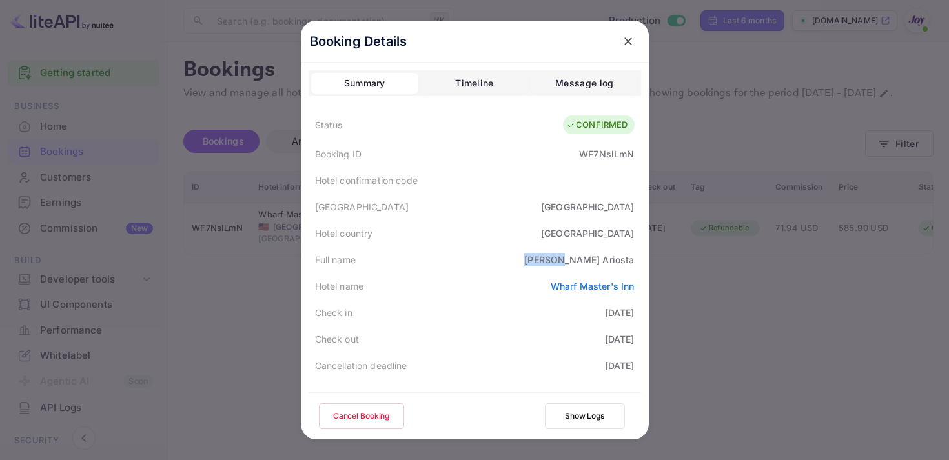
copy div "[PERSON_NAME]"
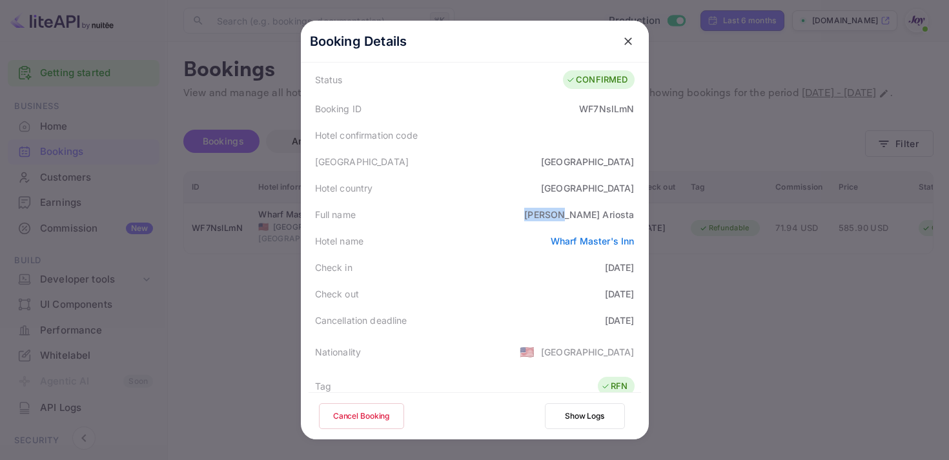
scroll to position [57, 0]
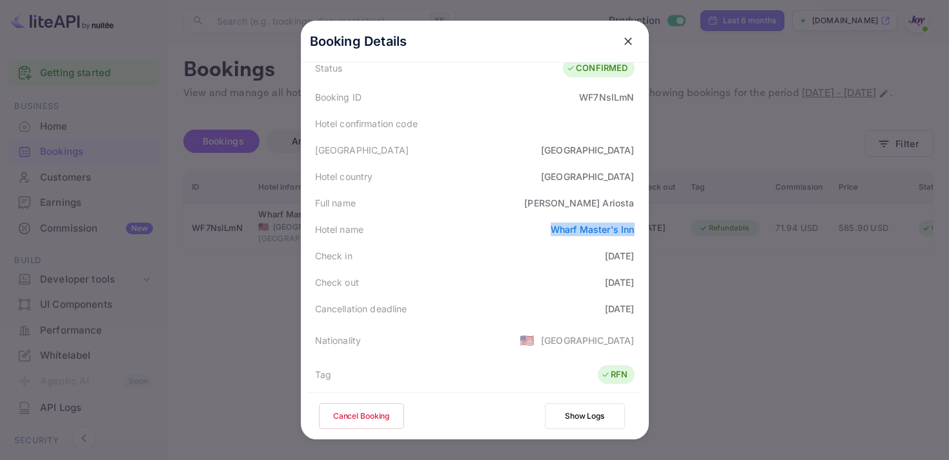
copy link "Wharf Master's Inn"
drag, startPoint x: 540, startPoint y: 231, endPoint x: 635, endPoint y: 232, distance: 94.9
click at [635, 232] on div "Hotel name Wharf Master's Inn" at bounding box center [475, 229] width 333 height 26
click at [623, 43] on icon "close" at bounding box center [628, 41] width 13 height 13
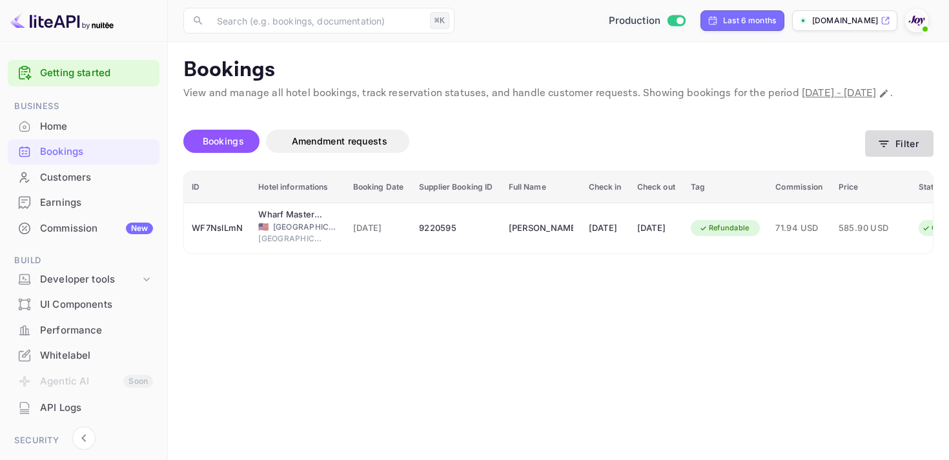
click at [890, 157] on button "Filter" at bounding box center [899, 143] width 68 height 26
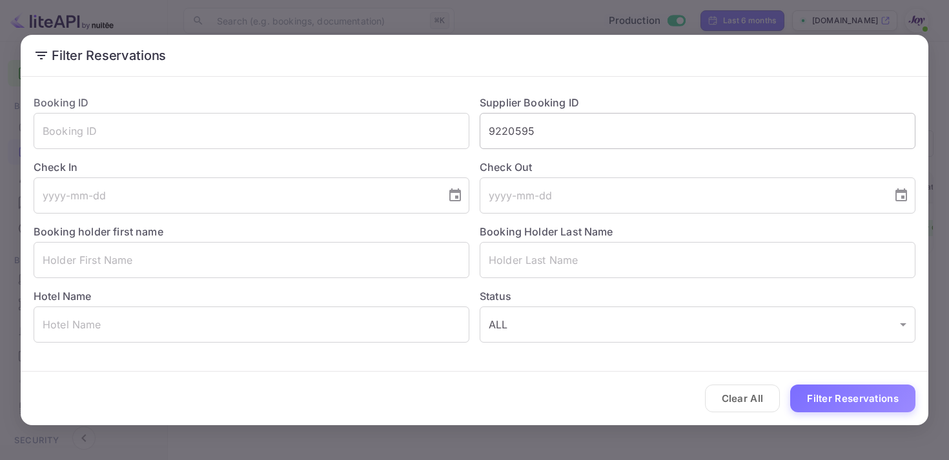
click at [504, 139] on input "9220595" at bounding box center [698, 131] width 436 height 36
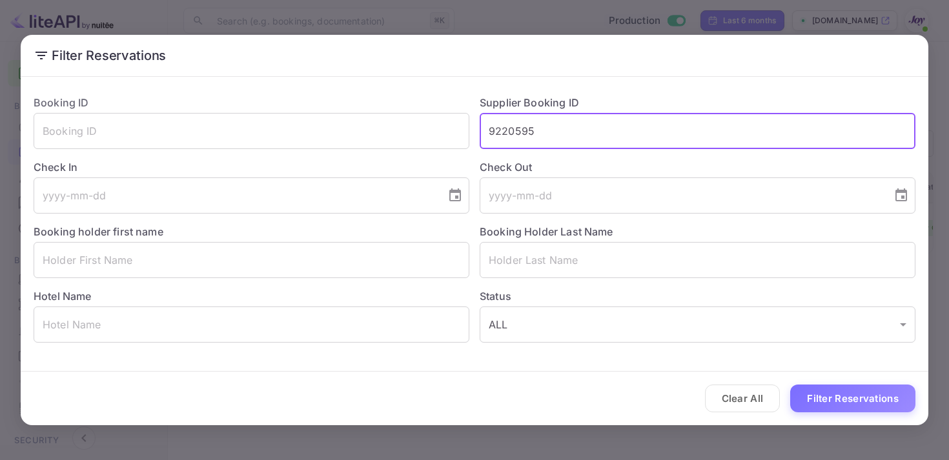
click at [504, 139] on input "9220595" at bounding box center [698, 131] width 436 height 36
paste input "449120"
type input "9449120"
click at [896, 409] on button "Filter Reservations" at bounding box center [852, 399] width 125 height 28
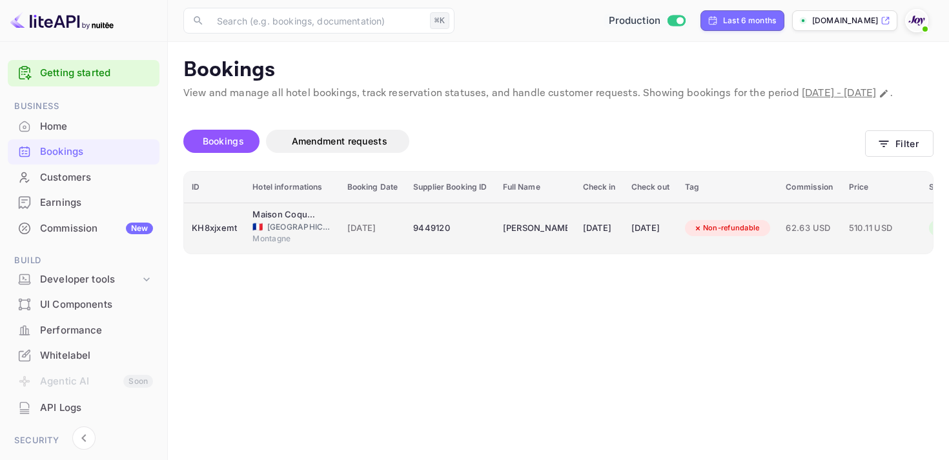
click at [743, 254] on td "Non-refundable" at bounding box center [727, 228] width 101 height 51
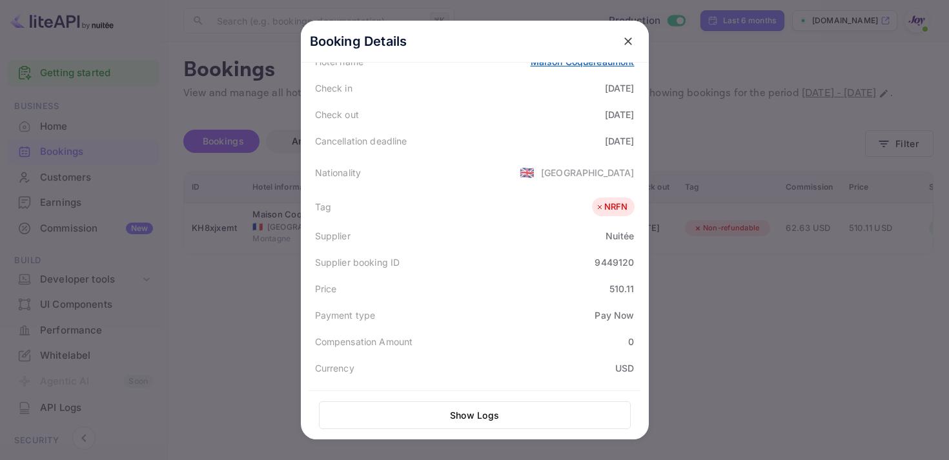
scroll to position [403, 0]
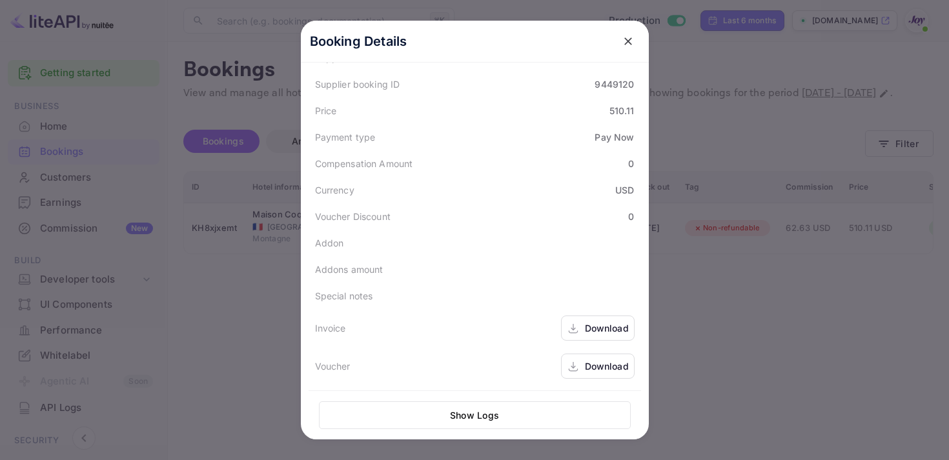
click at [589, 334] on div "Download" at bounding box center [607, 329] width 44 height 14
click at [581, 368] on div "Download" at bounding box center [598, 366] width 74 height 25
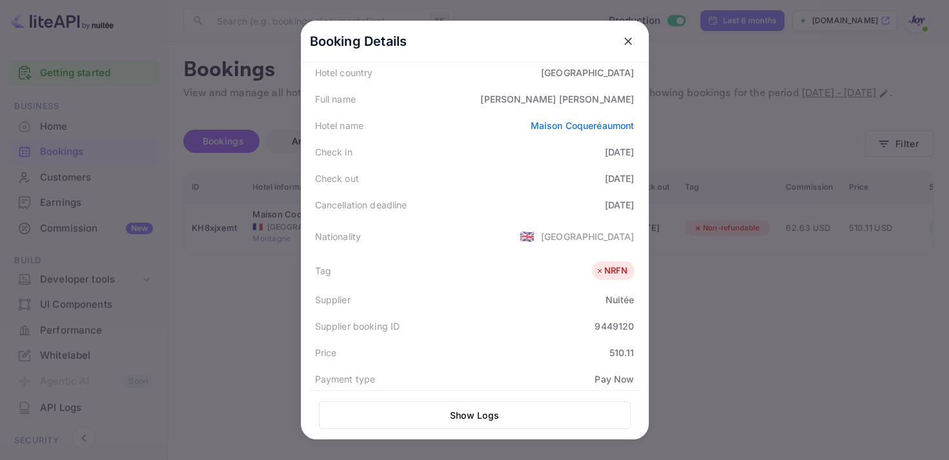
scroll to position [0, 0]
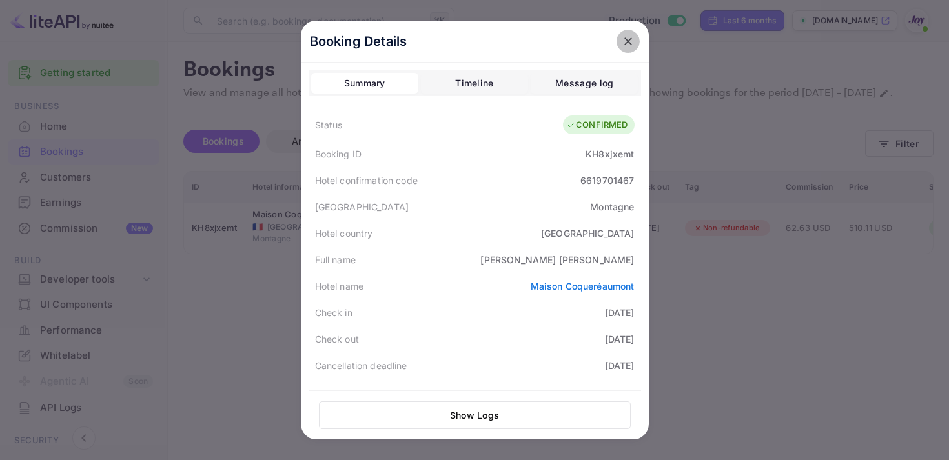
click at [630, 50] on button "close" at bounding box center [628, 41] width 23 height 23
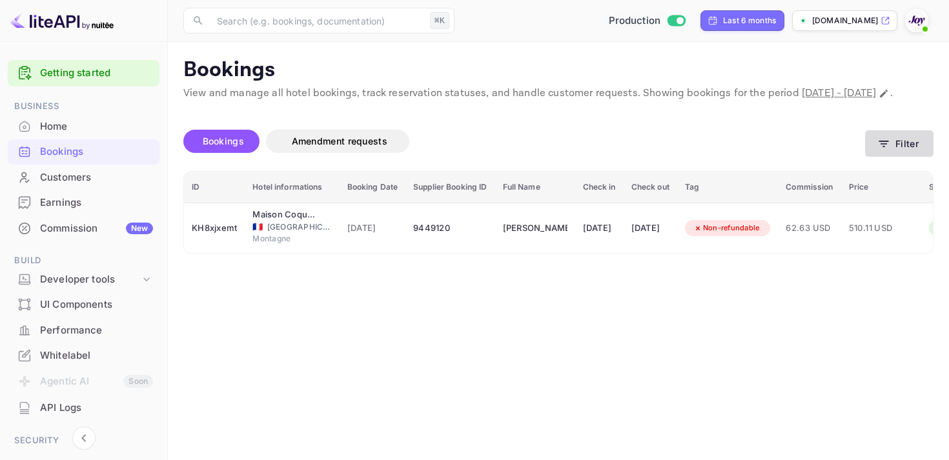
click at [898, 157] on button "Filter" at bounding box center [899, 143] width 68 height 26
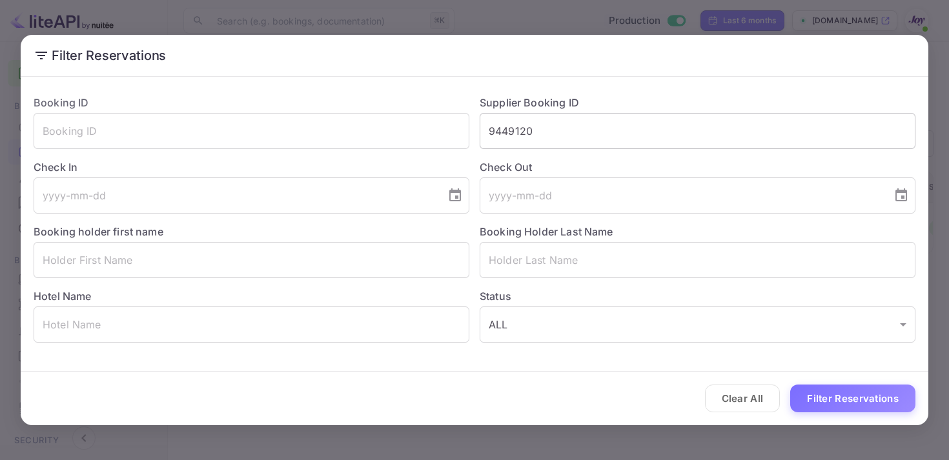
click at [509, 136] on input "9449120" at bounding box center [698, 131] width 436 height 36
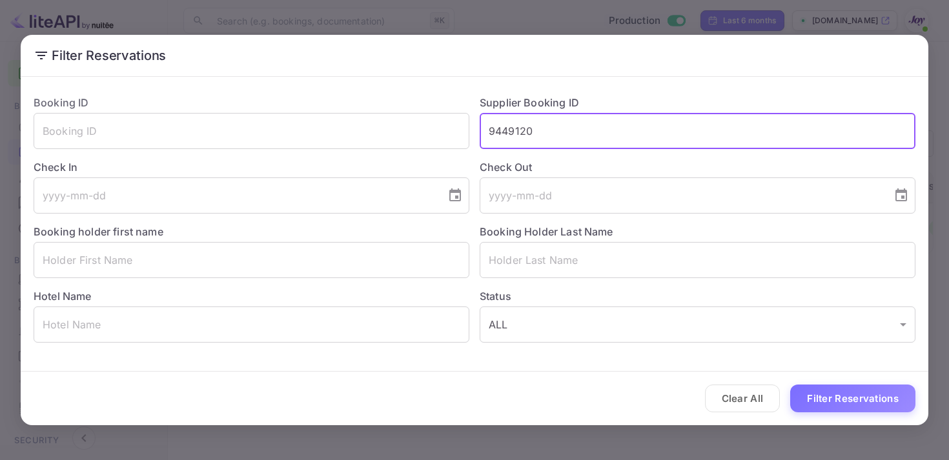
paste input "720915"
type input "9720915"
click at [825, 409] on button "Filter Reservations" at bounding box center [852, 399] width 125 height 28
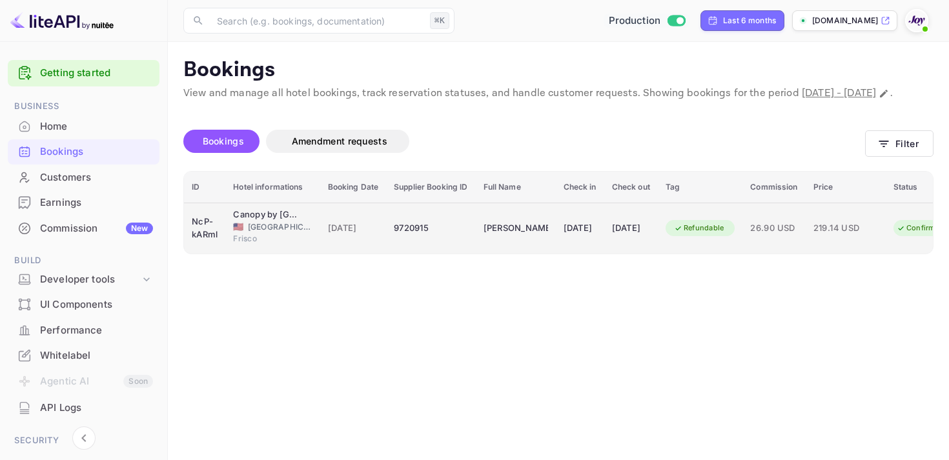
click at [604, 254] on td "[DATE]" at bounding box center [580, 228] width 48 height 51
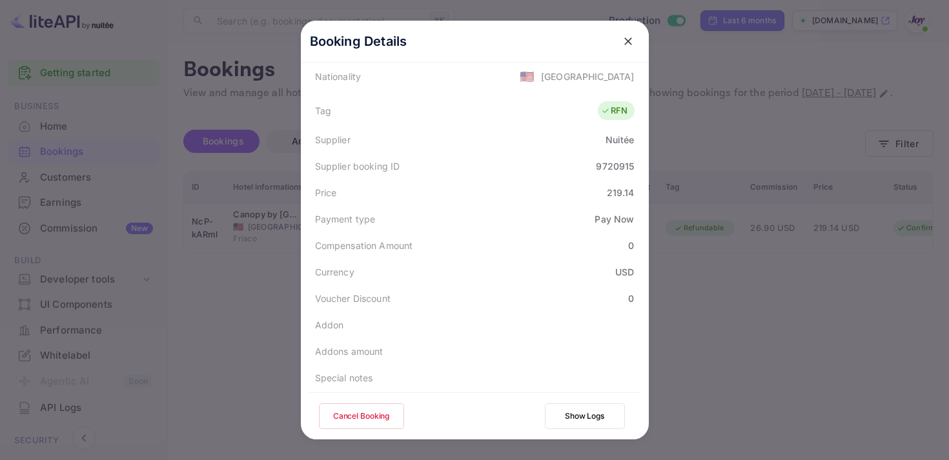
scroll to position [401, 0]
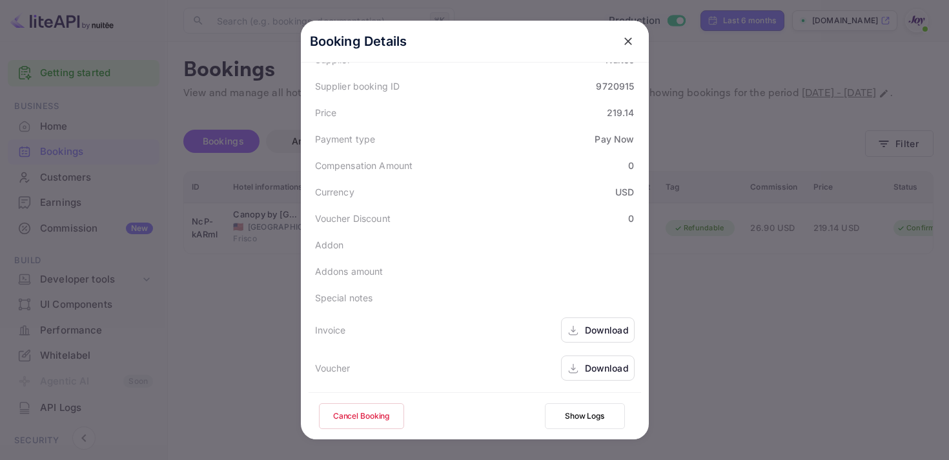
click at [622, 321] on div "Download" at bounding box center [598, 330] width 74 height 25
click at [604, 365] on div "Download" at bounding box center [607, 369] width 44 height 14
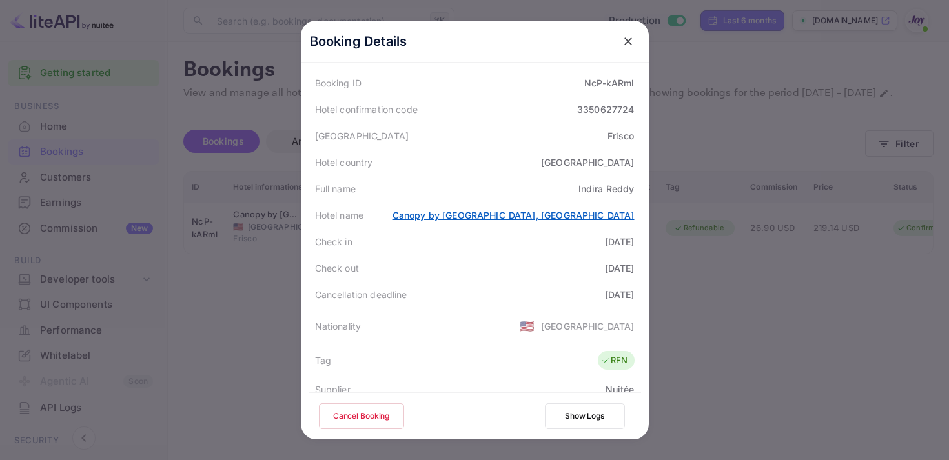
scroll to position [0, 0]
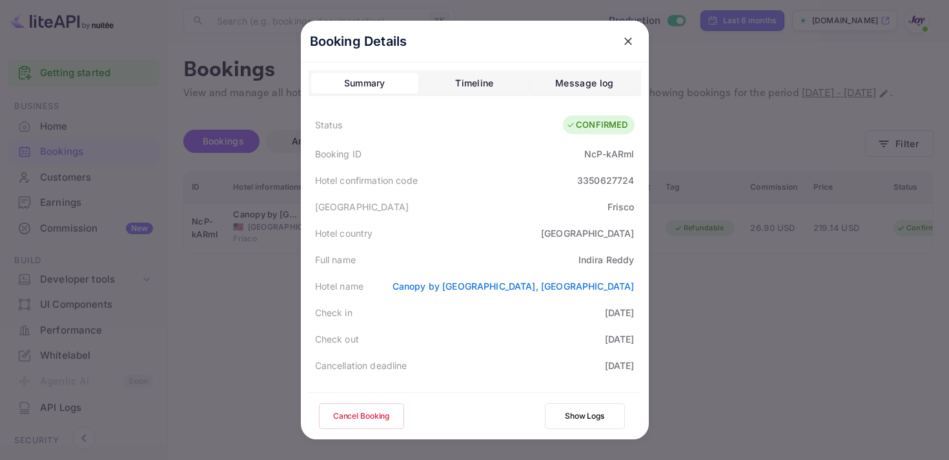
click at [599, 150] on div "NcP-kARml" at bounding box center [609, 154] width 50 height 14
click at [573, 159] on div "Booking ID NcP-kARml" at bounding box center [475, 154] width 333 height 26
copy div "NcP-kARml"
drag, startPoint x: 579, startPoint y: 158, endPoint x: 646, endPoint y: 157, distance: 66.5
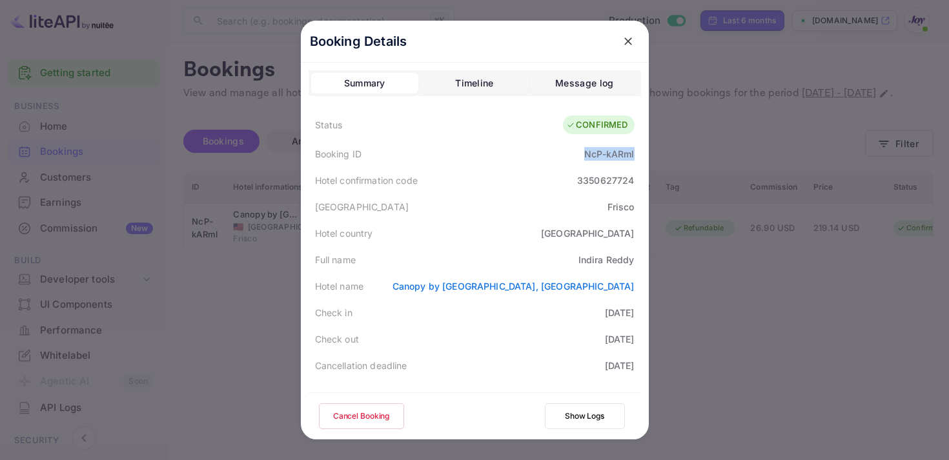
click at [646, 157] on div "Booking Details Summary Timeline Message log Status CONFIRMED Booking ID NcP-kA…" at bounding box center [475, 261] width 348 height 480
